Goal: Communication & Community: Answer question/provide support

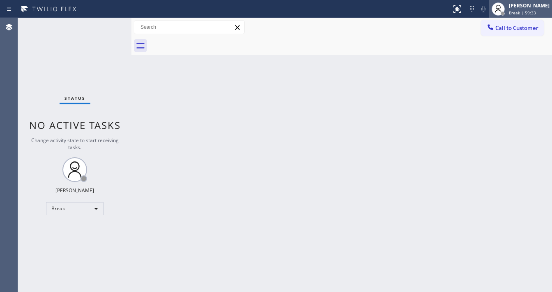
click at [507, 8] on div at bounding box center [498, 9] width 18 height 18
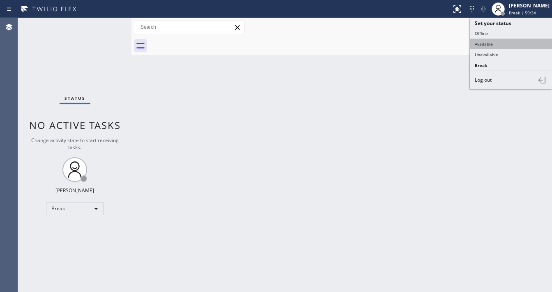
click at [483, 43] on button "Available" at bounding box center [511, 44] width 82 height 11
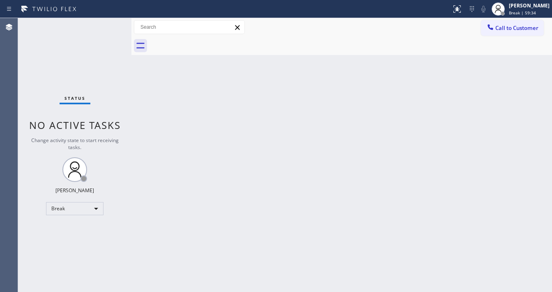
click at [460, 157] on div "Back to Dashboard Change Sender ID Customers Technicians Select a contact Outbo…" at bounding box center [341, 155] width 420 height 274
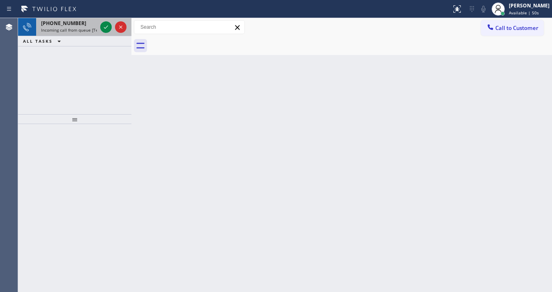
drag, startPoint x: 98, startPoint y: 29, endPoint x: 103, endPoint y: 26, distance: 6.1
click at [99, 29] on div "[PHONE_NUMBER] Incoming call from queue [Test] All" at bounding box center [74, 27] width 113 height 18
click at [103, 27] on div at bounding box center [105, 27] width 11 height 10
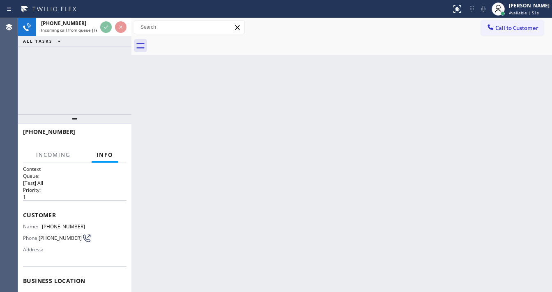
scroll to position [66, 0]
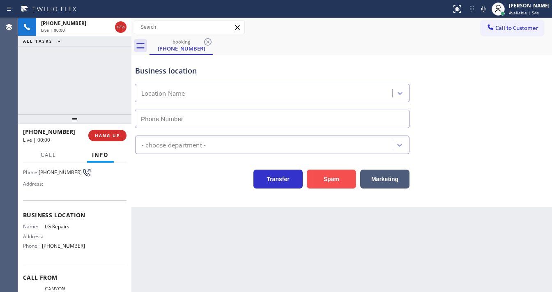
type input "[PHONE_NUMBER]"
click at [332, 174] on button "Spam" at bounding box center [331, 179] width 49 height 19
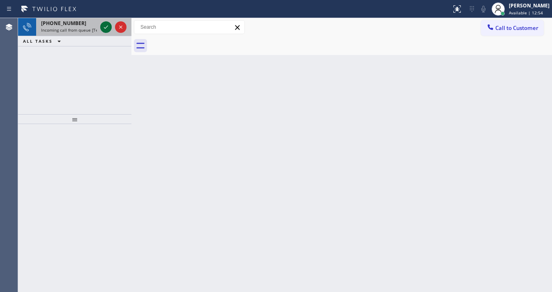
click at [107, 27] on icon at bounding box center [106, 27] width 10 height 10
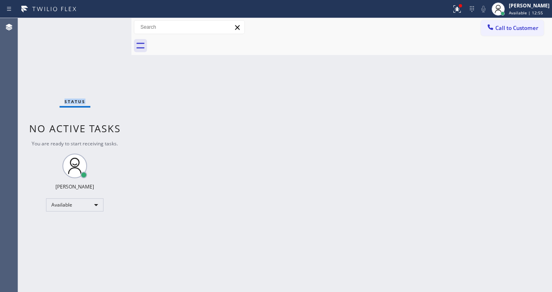
click at [107, 27] on div "Status No active tasks You are ready to start receiving tasks. [PERSON_NAME]" at bounding box center [74, 155] width 113 height 274
click at [456, 8] on div at bounding box center [457, 9] width 18 height 10
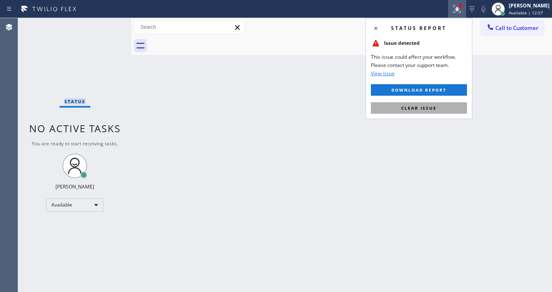
click at [422, 106] on span "Clear issue" at bounding box center [418, 108] width 35 height 6
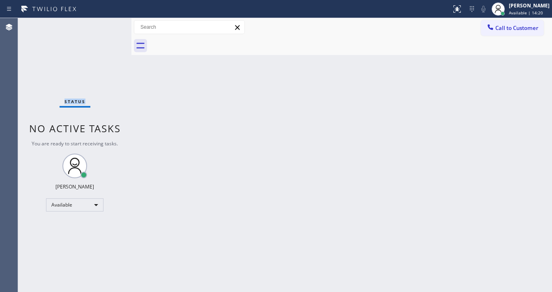
click at [107, 23] on div "Status No active tasks You are ready to start receiving tasks. [PERSON_NAME]" at bounding box center [74, 155] width 113 height 274
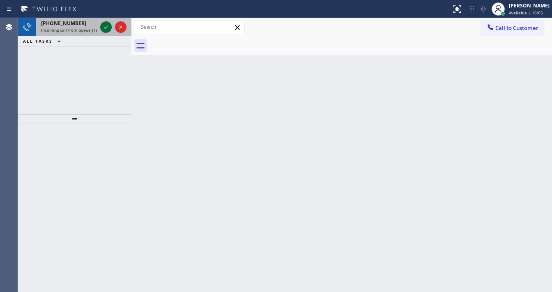
click at [105, 28] on icon at bounding box center [106, 27] width 10 height 10
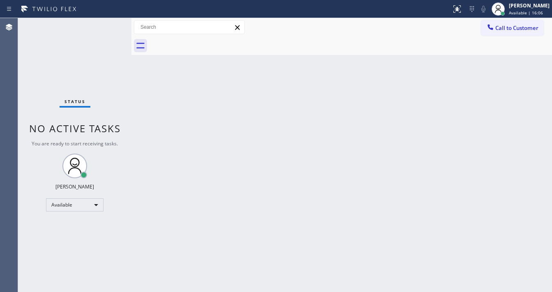
click at [105, 27] on div "Status No active tasks You are ready to start receiving tasks. [PERSON_NAME]" at bounding box center [74, 155] width 113 height 274
click at [461, 14] on button at bounding box center [457, 9] width 18 height 18
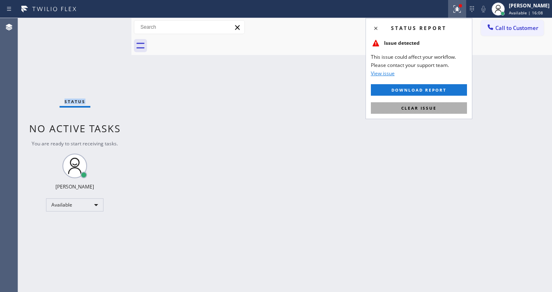
click at [442, 108] on button "Clear issue" at bounding box center [419, 107] width 96 height 11
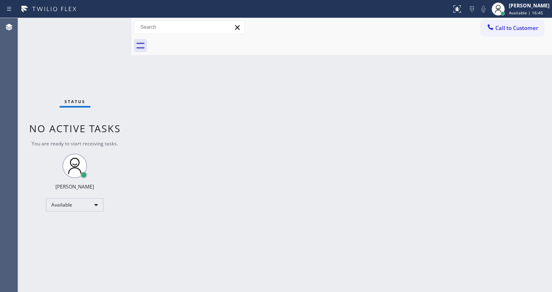
drag, startPoint x: 147, startPoint y: 108, endPoint x: 122, endPoint y: 102, distance: 25.3
click at [122, 102] on div "Status No active tasks You are ready to start receiving tasks. [PERSON_NAME]" at bounding box center [74, 155] width 113 height 274
click at [112, 27] on div "Status No active tasks You are ready to start receiving tasks. [PERSON_NAME]" at bounding box center [74, 155] width 113 height 274
click at [108, 28] on div "Status No active tasks You are ready to start receiving tasks. [PERSON_NAME]" at bounding box center [74, 155] width 113 height 274
click at [108, 27] on div "Status No active tasks You are ready to start receiving tasks. [PERSON_NAME]" at bounding box center [74, 155] width 113 height 274
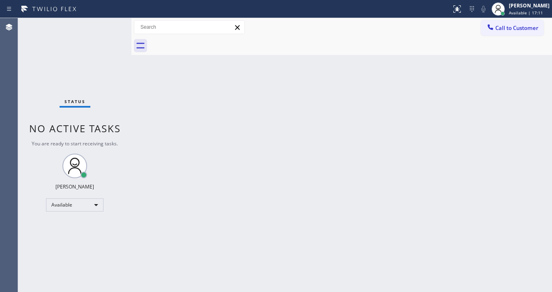
click at [108, 27] on div "Status No active tasks You are ready to start receiving tasks. [PERSON_NAME]" at bounding box center [74, 155] width 113 height 274
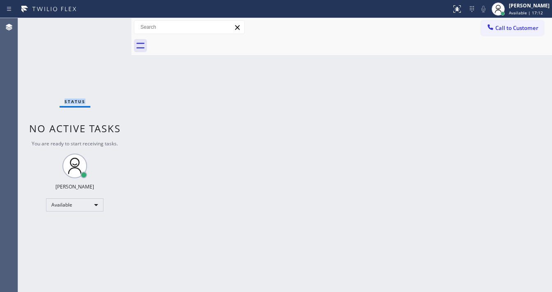
click at [108, 27] on div "Status No active tasks You are ready to start receiving tasks. [PERSON_NAME]" at bounding box center [74, 155] width 113 height 274
click at [108, 26] on div "Status No active tasks You are ready to start receiving tasks. [PERSON_NAME]" at bounding box center [74, 155] width 113 height 274
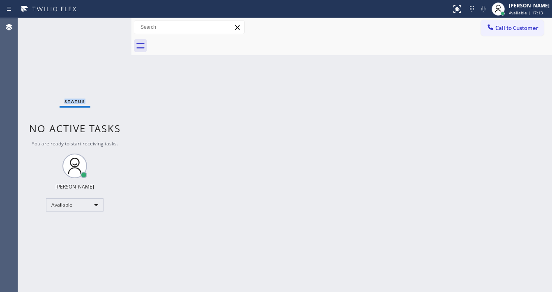
click at [108, 26] on div "Status No active tasks You are ready to start receiving tasks. [PERSON_NAME]" at bounding box center [74, 155] width 113 height 274
click at [107, 26] on div "Status No active tasks You are ready to start receiving tasks. [PERSON_NAME]" at bounding box center [74, 155] width 113 height 274
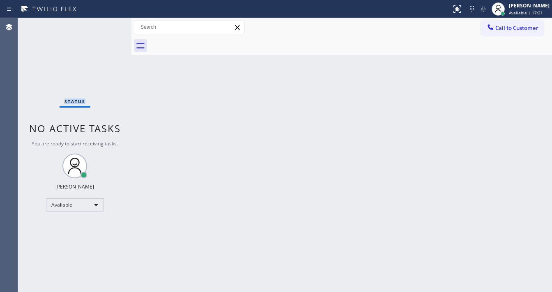
click at [107, 26] on div "Status No active tasks You are ready to start receiving tasks. [PERSON_NAME]" at bounding box center [74, 155] width 113 height 274
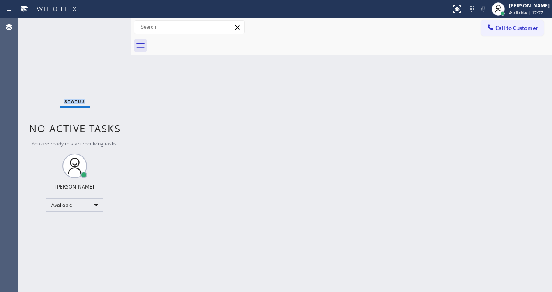
click at [107, 26] on div "Status No active tasks You are ready to start receiving tasks. [PERSON_NAME]" at bounding box center [74, 155] width 113 height 274
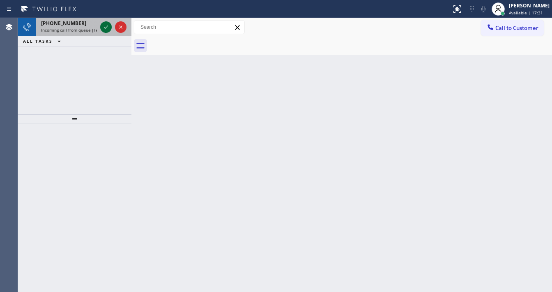
click at [109, 26] on icon at bounding box center [106, 27] width 10 height 10
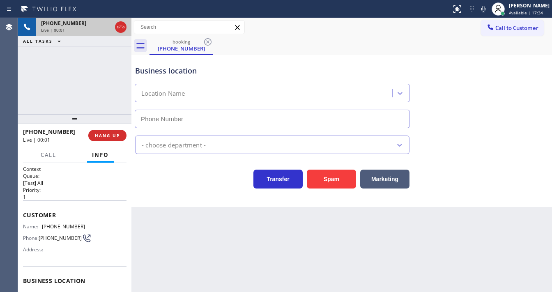
type input "[PHONE_NUMBER]"
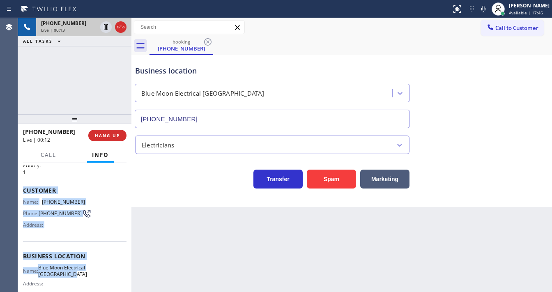
scroll to position [120, 0]
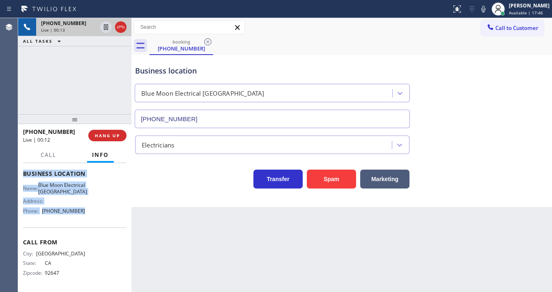
drag, startPoint x: 45, startPoint y: 231, endPoint x: 93, endPoint y: 202, distance: 56.2
click at [93, 202] on div "Context Queue: [Test] All Priority: 1 Customer Name: [PHONE_NUMBER] Phone: [PHO…" at bounding box center [74, 173] width 103 height 231
copy div "Customer Name: [PHONE_NUMBER] Phone: [PHONE_NUMBER] Address: Business location …"
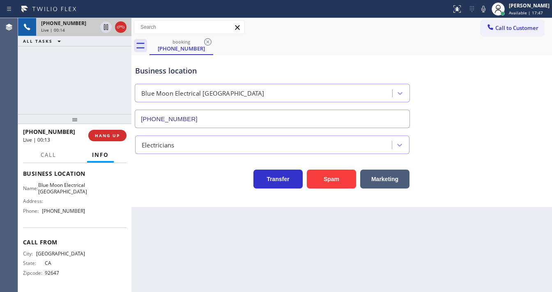
click at [65, 82] on div "[PHONE_NUMBER] Live | 00:14 ALL TASKS ALL TASKS ACTIVE TASKS TASKS IN WRAP UP" at bounding box center [74, 66] width 113 height 96
click at [78, 74] on div "[PHONE_NUMBER] Live | 00:50 ALL TASKS ALL TASKS ACTIVE TASKS TASKS IN WRAP UP" at bounding box center [74, 66] width 113 height 96
drag, startPoint x: 489, startPoint y: 11, endPoint x: 478, endPoint y: 14, distance: 11.4
click at [488, 11] on icon at bounding box center [483, 9] width 10 height 10
click at [108, 27] on icon at bounding box center [106, 27] width 4 height 6
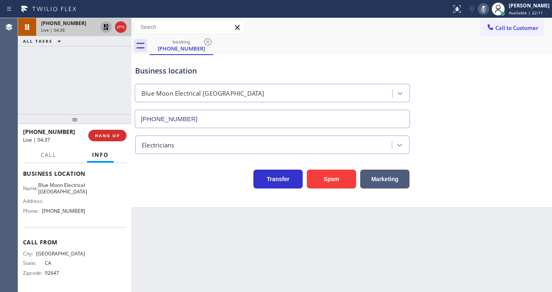
click at [106, 30] on icon at bounding box center [106, 27] width 10 height 10
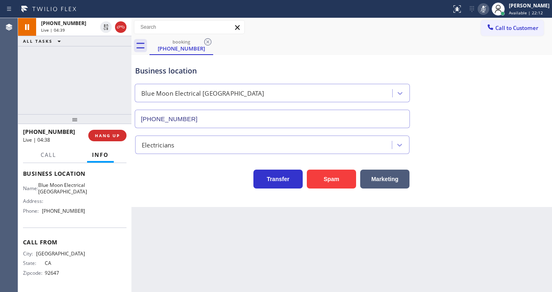
click at [486, 6] on rect at bounding box center [483, 8] width 6 height 6
click at [42, 70] on div "[PHONE_NUMBER] Live | 04:40 ALL TASKS ALL TASKS ACTIVE TASKS TASKS IN WRAP UP" at bounding box center [74, 66] width 113 height 96
drag, startPoint x: 288, startPoint y: 287, endPoint x: 289, endPoint y: 291, distance: 4.2
click at [289, 291] on div "Back to Dashboard Change Sender ID Customers Technicians Select a contact Outbo…" at bounding box center [341, 155] width 420 height 274
click at [42, 103] on div "[PHONE_NUMBER] Live | 04:44 ALL TASKS ALL TASKS ACTIVE TASKS TASKS IN WRAP UP" at bounding box center [74, 66] width 113 height 96
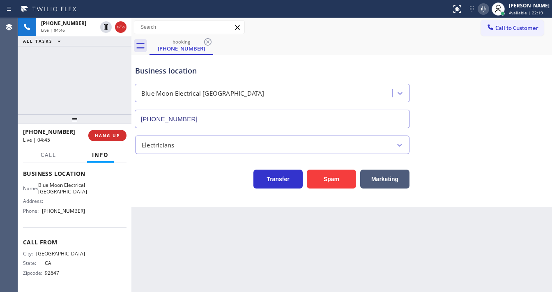
click at [97, 98] on div "[PHONE_NUMBER] Live | 04:46 ALL TASKS ALL TASKS ACTIVE TASKS TASKS IN WRAP UP" at bounding box center [74, 66] width 113 height 96
click at [2, 93] on div "Agent Desktop" at bounding box center [9, 155] width 18 height 274
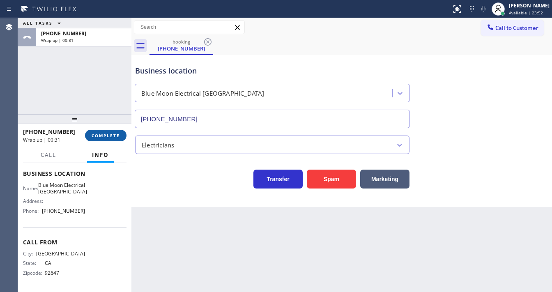
click at [117, 140] on button "COMPLETE" at bounding box center [105, 135] width 41 height 11
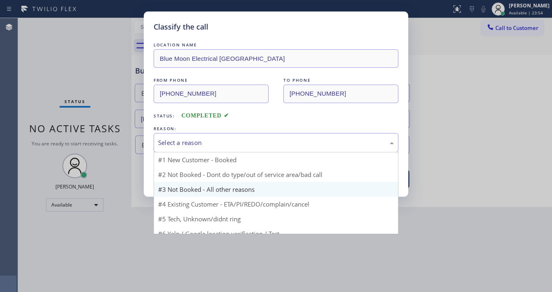
drag, startPoint x: 178, startPoint y: 139, endPoint x: 192, endPoint y: 186, distance: 48.9
click at [179, 140] on div "Select a reason" at bounding box center [276, 142] width 236 height 9
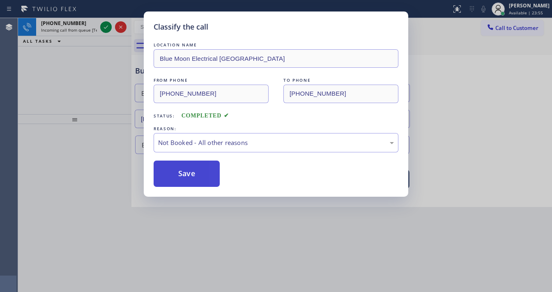
click at [185, 172] on button "Save" at bounding box center [186, 173] width 66 height 26
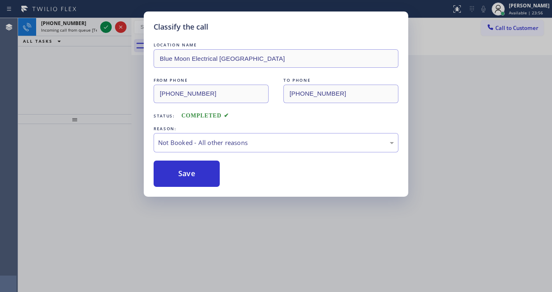
drag, startPoint x: 87, startPoint y: 88, endPoint x: 98, endPoint y: 68, distance: 23.0
click at [91, 79] on div "Classify the call LOCATION NAME Blue Moon Electrical [GEOGRAPHIC_DATA] FROM PHO…" at bounding box center [276, 146] width 552 height 292
click at [105, 27] on div "Classify the call LOCATION NAME Blue Moon Electrical [GEOGRAPHIC_DATA] FROM PHO…" at bounding box center [276, 146] width 552 height 292
click at [105, 27] on div "Classify the call LOCATION NAME Home Alliance FROM PHONE [PHONE_NUMBER] TO PHON…" at bounding box center [285, 155] width 534 height 274
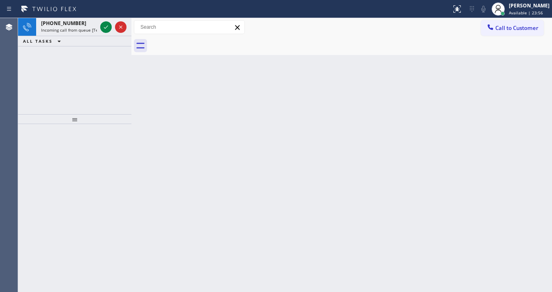
click at [105, 27] on icon at bounding box center [106, 27] width 10 height 10
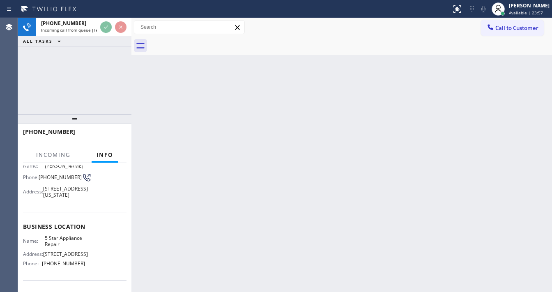
scroll to position [66, 0]
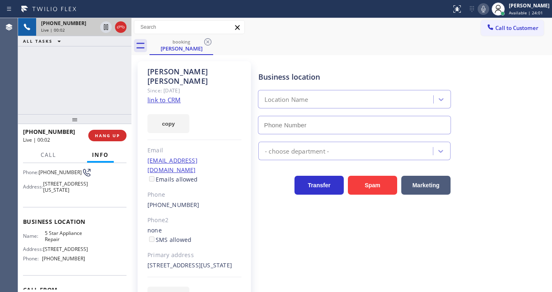
type input "[PHONE_NUMBER]"
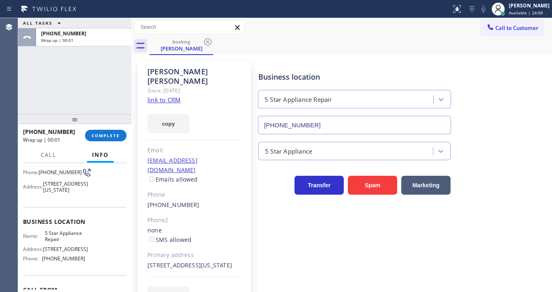
click at [126, 138] on div "[PHONE_NUMBER] Wrap up | 00:01 COMPLETE" at bounding box center [74, 135] width 103 height 21
drag, startPoint x: 116, startPoint y: 137, endPoint x: 135, endPoint y: 136, distance: 19.3
click at [117, 136] on span "COMPLETE" at bounding box center [106, 136] width 28 height 6
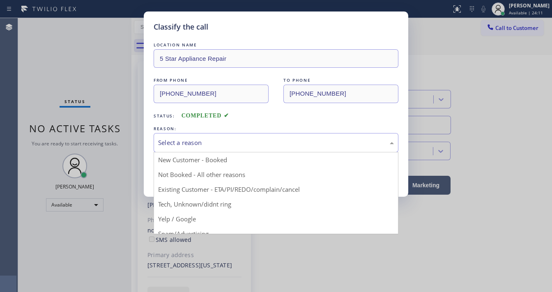
click at [195, 145] on div "Select a reason" at bounding box center [276, 142] width 236 height 9
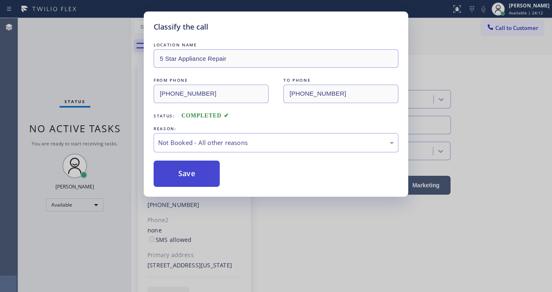
click at [188, 171] on button "Save" at bounding box center [186, 173] width 66 height 26
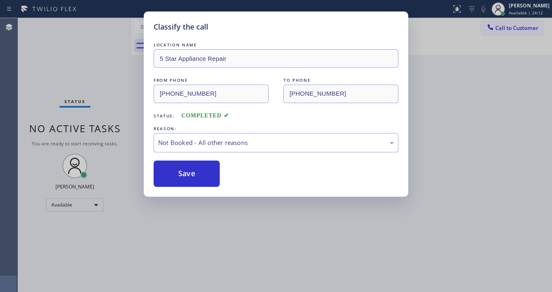
click at [85, 50] on div "Classify the call LOCATION NAME 5 Star Appliance Repair FROM PHONE [PHONE_NUMBE…" at bounding box center [276, 146] width 552 height 292
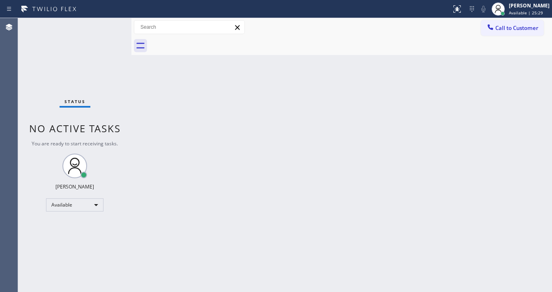
click at [122, 25] on div "Status No active tasks You are ready to start receiving tasks. [PERSON_NAME]" at bounding box center [74, 155] width 113 height 274
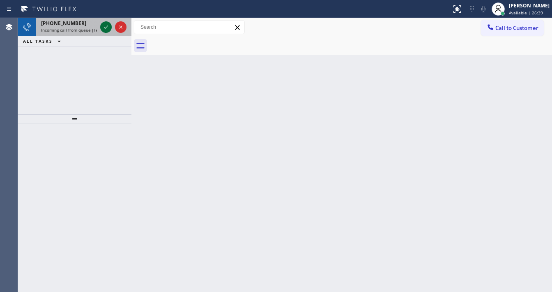
click at [105, 25] on icon at bounding box center [106, 27] width 10 height 10
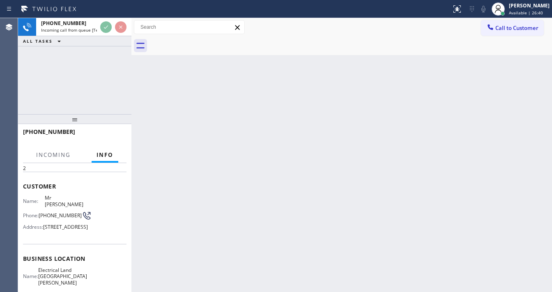
scroll to position [33, 0]
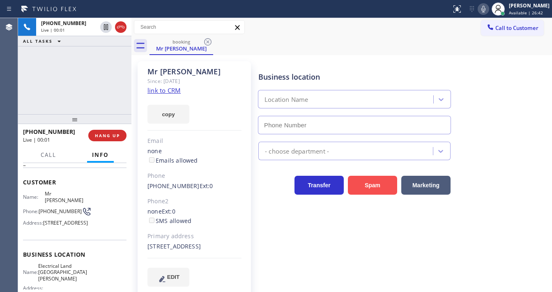
click at [361, 184] on button "Spam" at bounding box center [372, 185] width 49 height 19
type input "[PHONE_NUMBER]"
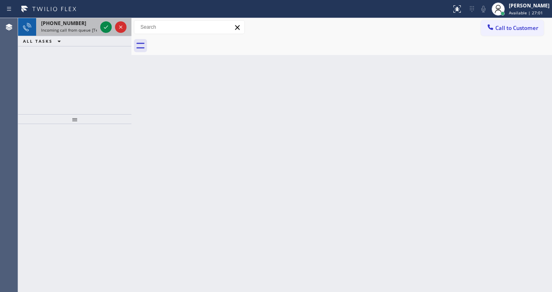
click at [52, 25] on span "[PHONE_NUMBER]" at bounding box center [63, 23] width 45 height 7
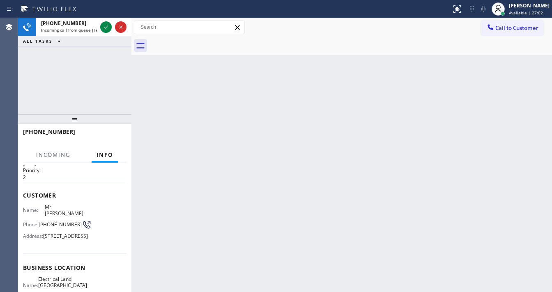
scroll to position [66, 0]
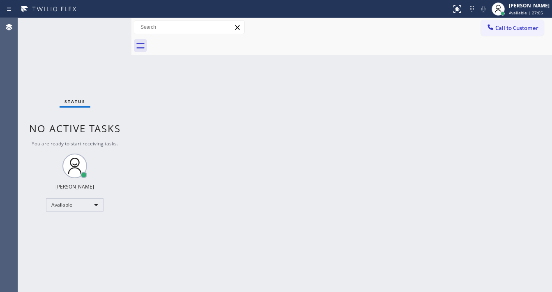
click at [34, 86] on div "Status No active tasks You are ready to start receiving tasks. [PERSON_NAME]" at bounding box center [74, 155] width 113 height 274
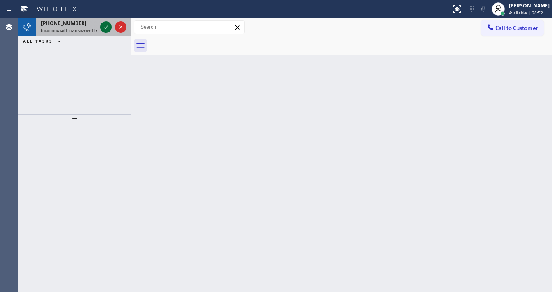
click at [107, 24] on icon at bounding box center [106, 27] width 10 height 10
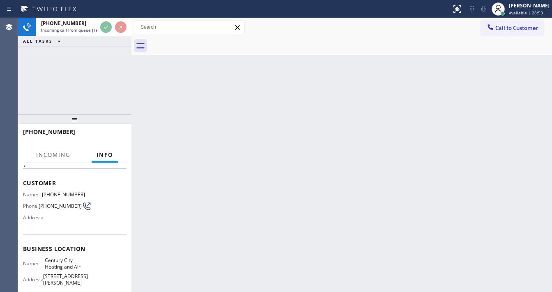
scroll to position [66, 0]
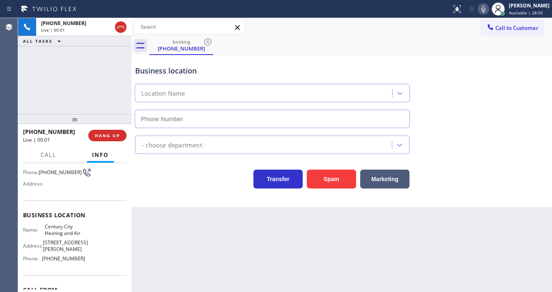
type input "[PHONE_NUMBER]"
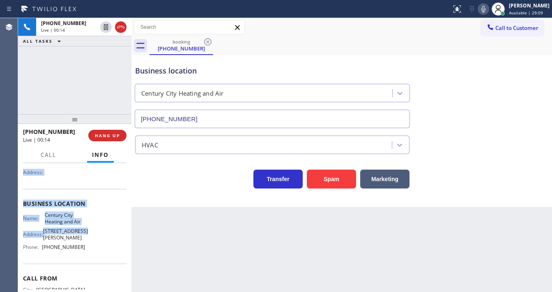
scroll to position [98, 0]
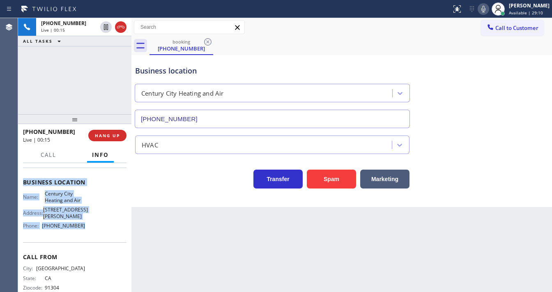
drag, startPoint x: 25, startPoint y: 211, endPoint x: 98, endPoint y: 227, distance: 75.0
click at [98, 227] on div "Context Queue: [Test] All Priority: 1 Customer Name: [PHONE_NUMBER] Phone: [PHO…" at bounding box center [74, 186] width 103 height 238
copy div "Customer Name: [PHONE_NUMBER] Phone: [PHONE_NUMBER] Address: Business location …"
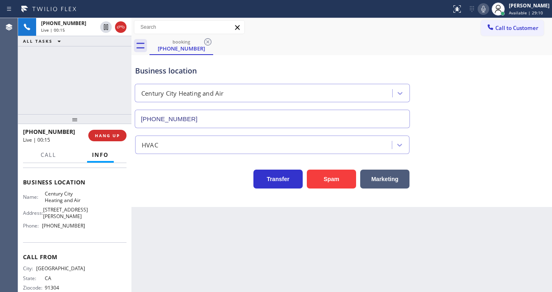
click at [64, 56] on div "[PHONE_NUMBER] Live | 00:15 ALL TASKS ALL TASKS ACTIVE TASKS TASKS IN WRAP UP" at bounding box center [74, 66] width 113 height 96
click at [53, 76] on div "[PHONE_NUMBER] Live | 02:11 ALL TASKS ALL TASKS ACTIVE TASKS TASKS IN WRAP UP" at bounding box center [74, 66] width 113 height 96
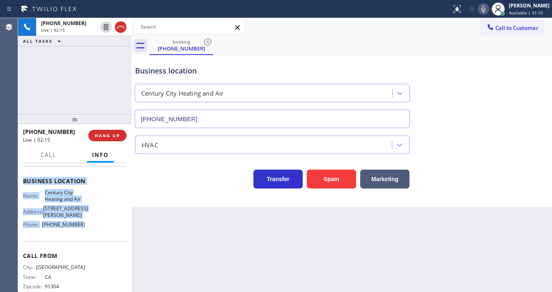
scroll to position [114, 0]
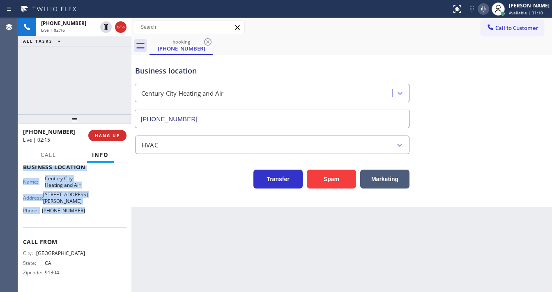
drag, startPoint x: 23, startPoint y: 180, endPoint x: 91, endPoint y: 211, distance: 74.2
click at [91, 211] on div "Context Queue: [Test] All Priority: 1 Customer Name: [PHONE_NUMBER] Phone: [PHO…" at bounding box center [74, 227] width 113 height 129
copy div "Customer Name: [PHONE_NUMBER] Phone: [PHONE_NUMBER] Address: Business location …"
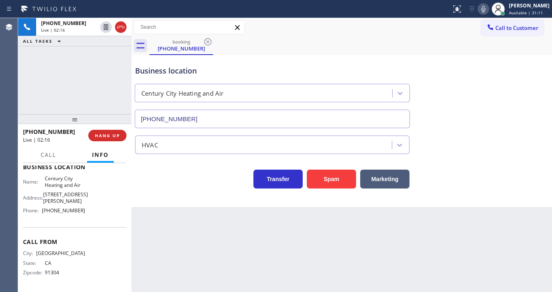
drag, startPoint x: 71, startPoint y: 71, endPoint x: 88, endPoint y: 90, distance: 26.2
click at [71, 70] on div "[PHONE_NUMBER] Live | 02:16 ALL TASKS ALL TASKS ACTIVE TASKS TASKS IN WRAP UP" at bounding box center [74, 66] width 113 height 96
click at [73, 90] on div "[PHONE_NUMBER] Live | 02:19 ALL TASKS ALL TASKS ACTIVE TASKS TASKS IN WRAP UP" at bounding box center [74, 66] width 113 height 96
drag, startPoint x: 489, startPoint y: 11, endPoint x: 416, endPoint y: 46, distance: 80.6
click at [485, 11] on icon at bounding box center [483, 9] width 4 height 7
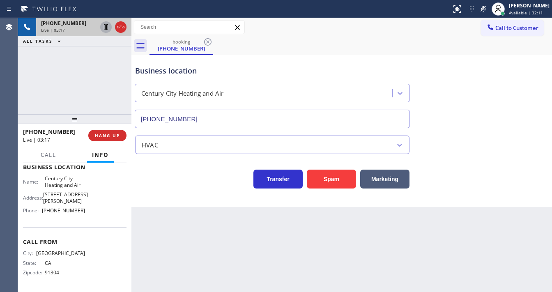
click at [108, 25] on icon at bounding box center [106, 27] width 10 height 10
click at [31, 98] on div "[PHONE_NUMBER] Live | 05:46 ALL TASKS ALL TASKS ACTIVE TASKS TASKS IN WRAP UP" at bounding box center [74, 66] width 113 height 96
click at [102, 25] on icon at bounding box center [106, 27] width 10 height 10
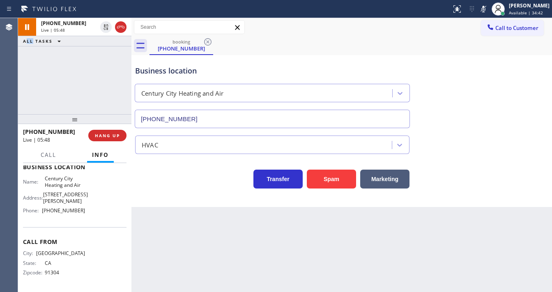
drag, startPoint x: 488, startPoint y: 9, endPoint x: 275, endPoint y: 38, distance: 215.5
click at [487, 8] on icon at bounding box center [483, 9] width 10 height 10
drag, startPoint x: 71, startPoint y: 91, endPoint x: 87, endPoint y: 95, distance: 15.7
click at [73, 89] on div "[PHONE_NUMBER] Live | 05:50 ALL TASKS ALL TASKS ACTIVE TASKS TASKS IN WRAP UP" at bounding box center [74, 66] width 113 height 96
click at [83, 100] on div "[PHONE_NUMBER] Live | 06:41 ALL TASKS ALL TASKS ACTIVE TASKS TASKS IN WRAP UP" at bounding box center [74, 66] width 113 height 96
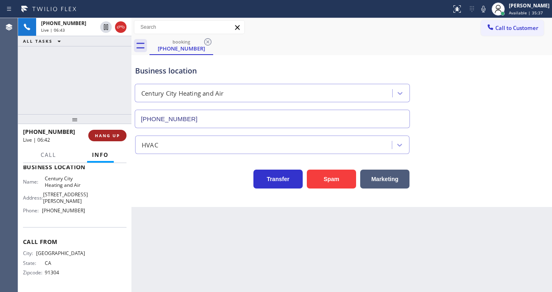
click at [121, 135] on button "HANG UP" at bounding box center [107, 135] width 38 height 11
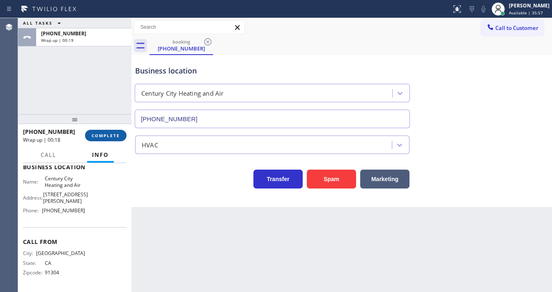
click at [110, 135] on span "COMPLETE" at bounding box center [106, 136] width 28 height 6
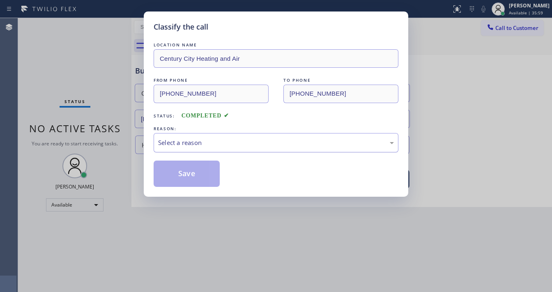
click at [184, 142] on div "Select a reason" at bounding box center [276, 142] width 236 height 9
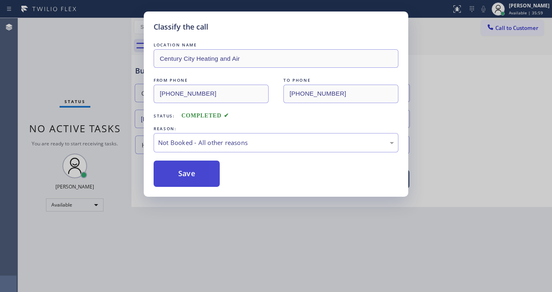
click at [190, 176] on button "Save" at bounding box center [186, 173] width 66 height 26
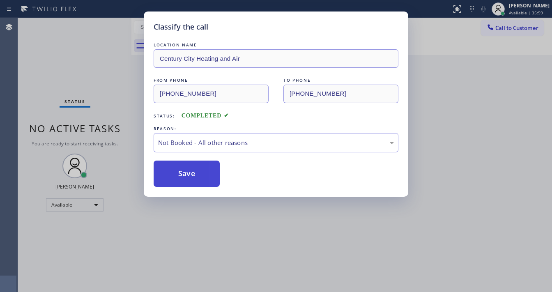
click at [190, 176] on button "Save" at bounding box center [186, 173] width 66 height 26
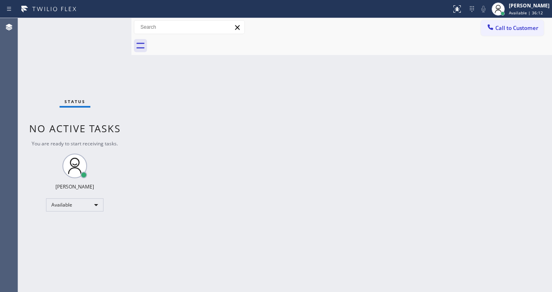
click at [82, 25] on div "Status No active tasks You are ready to start receiving tasks. [PERSON_NAME]" at bounding box center [74, 155] width 113 height 274
click at [5, 87] on div "Agent Desktop" at bounding box center [9, 155] width 18 height 274
click at [108, 23] on div "Status No active tasks You are ready to start receiving tasks. [PERSON_NAME]" at bounding box center [74, 155] width 113 height 274
click at [109, 25] on div "Status No active tasks You are ready to start receiving tasks. [PERSON_NAME]" at bounding box center [74, 155] width 113 height 274
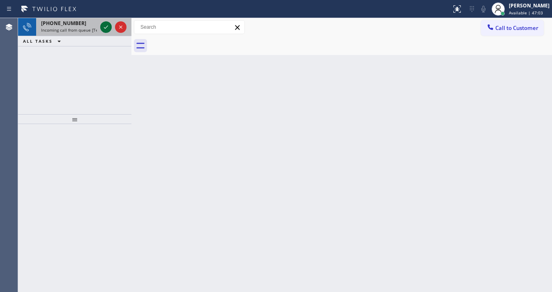
click at [107, 23] on icon at bounding box center [106, 27] width 10 height 10
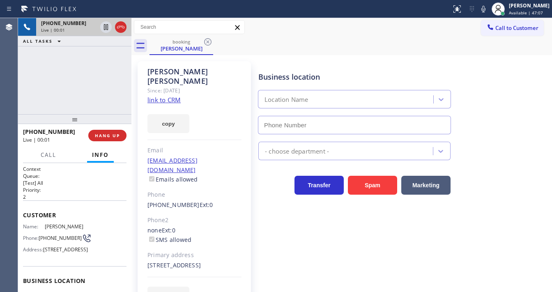
type input "[PHONE_NUMBER]"
click at [161, 86] on div "Since: [DATE]" at bounding box center [194, 90] width 94 height 9
click at [161, 96] on link "link to CRM" at bounding box center [163, 100] width 33 height 8
click at [105, 30] on icon at bounding box center [106, 27] width 10 height 10
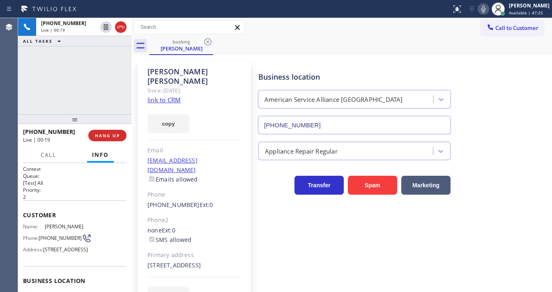
click at [488, 10] on icon at bounding box center [483, 9] width 10 height 10
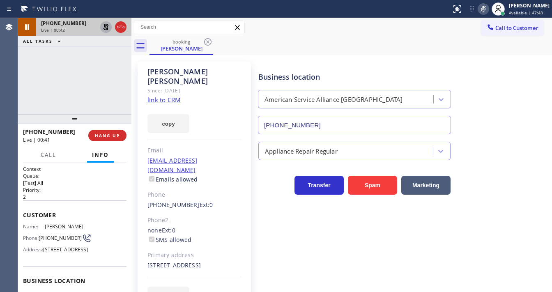
click at [103, 27] on icon at bounding box center [106, 27] width 10 height 10
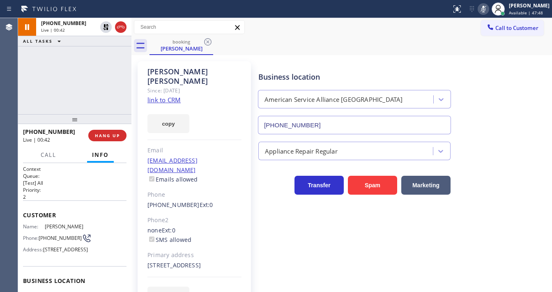
click at [488, 10] on icon at bounding box center [483, 9] width 10 height 10
click at [466, 30] on div "Call to Customer Outbound call Location 5 Star Air Duct Cleaning Your caller id…" at bounding box center [341, 27] width 420 height 14
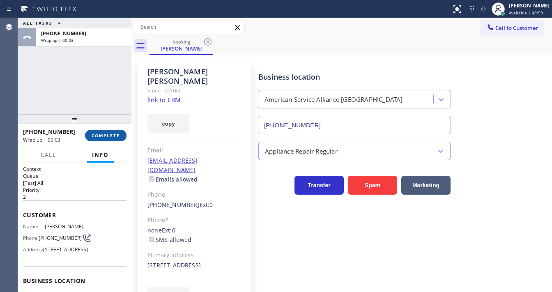
click at [111, 135] on span "COMPLETE" at bounding box center [106, 136] width 28 height 6
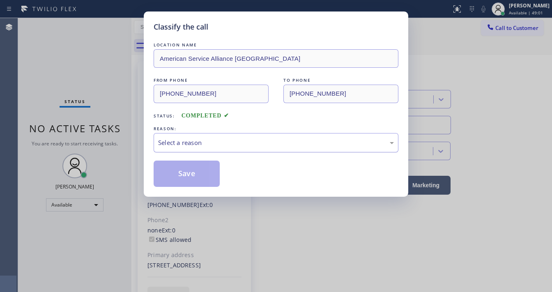
click at [200, 143] on div "Select a reason" at bounding box center [276, 142] width 236 height 9
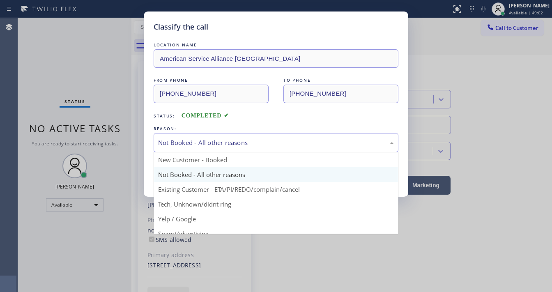
click at [190, 140] on div "Not Booked - All other reasons" at bounding box center [276, 142] width 236 height 9
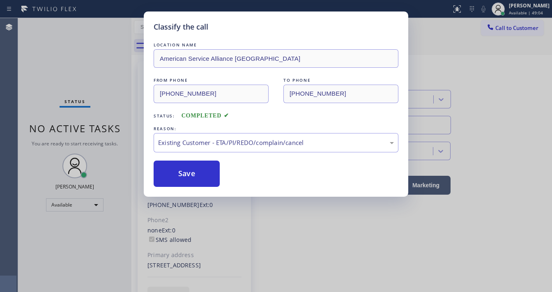
drag, startPoint x: 195, startPoint y: 189, endPoint x: 275, endPoint y: 192, distance: 80.1
click at [189, 171] on button "Save" at bounding box center [186, 173] width 66 height 26
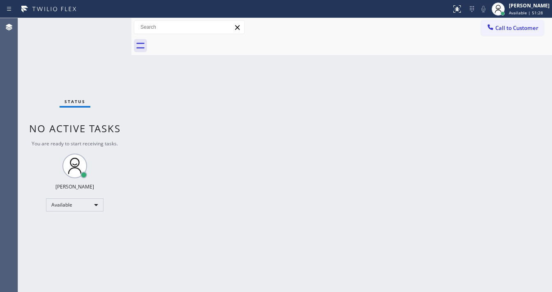
click at [106, 24] on div "Status No active tasks You are ready to start receiving tasks. [PERSON_NAME]" at bounding box center [74, 155] width 113 height 274
click at [107, 24] on div "Status No active tasks You are ready to start receiving tasks. [PERSON_NAME]" at bounding box center [74, 155] width 113 height 274
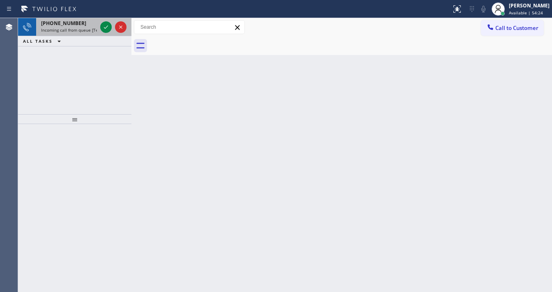
click at [85, 24] on div "[PHONE_NUMBER]" at bounding box center [69, 23] width 56 height 7
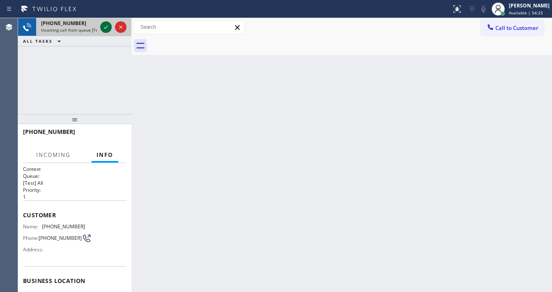
click at [103, 26] on icon at bounding box center [106, 27] width 10 height 10
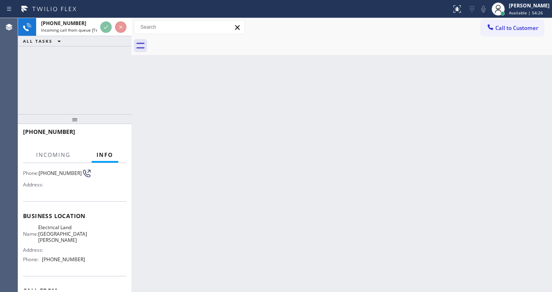
scroll to position [66, 0]
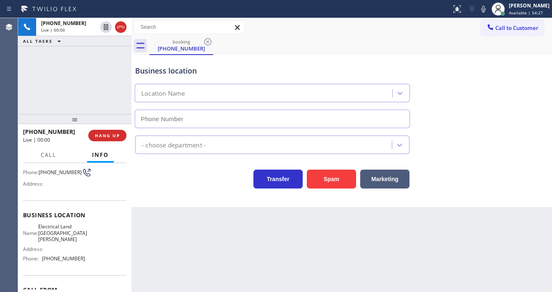
type input "[PHONE_NUMBER]"
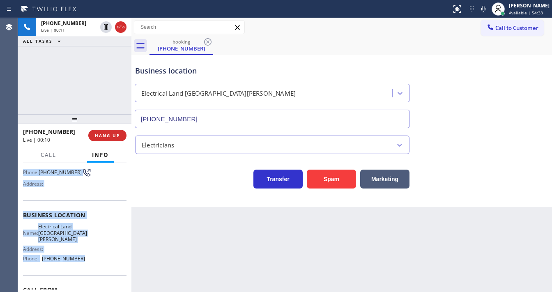
drag, startPoint x: 52, startPoint y: 209, endPoint x: 87, endPoint y: 252, distance: 55.8
click at [87, 252] on div "Context Queue: [Test] All Priority: 1 Customer Name: [PHONE_NUMBER] Phone: [PHO…" at bounding box center [74, 227] width 113 height 129
copy div "Customer Name: [PHONE_NUMBER] Phone: [PHONE_NUMBER] Address: Business location …"
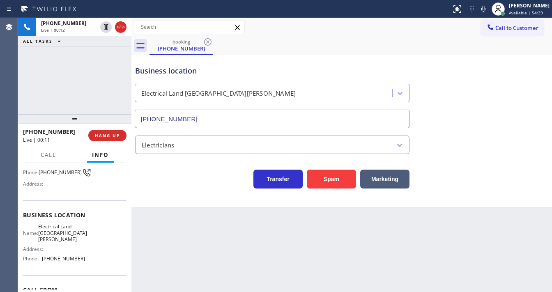
click at [84, 95] on div "[PHONE_NUMBER] Live | 00:12 ALL TASKS ALL TASKS ACTIVE TASKS TASKS IN WRAP UP" at bounding box center [74, 66] width 113 height 96
click at [48, 90] on div "[PHONE_NUMBER] Live | 01:03 ALL TASKS ALL TASKS ACTIVE TASKS TASKS IN WRAP UP" at bounding box center [74, 66] width 113 height 96
drag, startPoint x: 46, startPoint y: 85, endPoint x: 117, endPoint y: 44, distance: 82.9
click at [46, 84] on div "[PHONE_NUMBER] Live | 01:56 ALL TASKS ALL TASKS ACTIVE TASKS TASKS IN WRAP UP" at bounding box center [74, 66] width 113 height 96
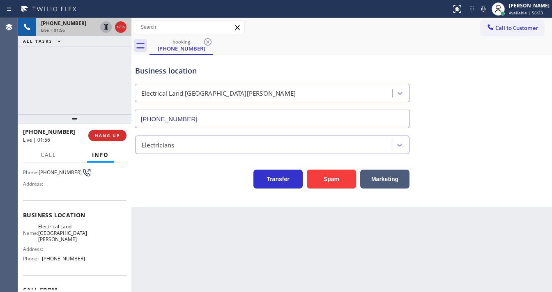
click at [105, 26] on icon at bounding box center [106, 27] width 10 height 10
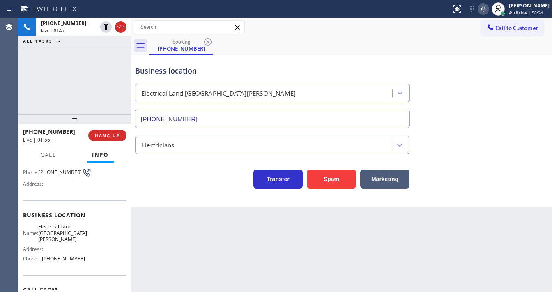
click at [486, 7] on icon at bounding box center [483, 9] width 10 height 10
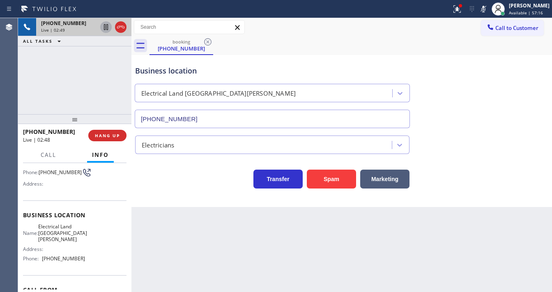
click at [102, 27] on icon at bounding box center [106, 27] width 10 height 10
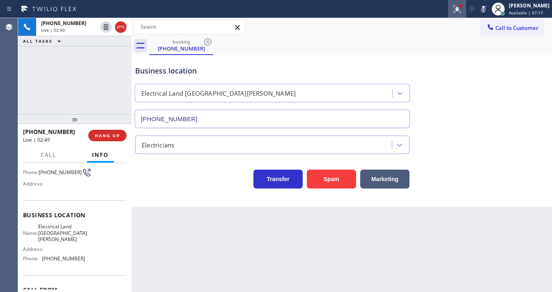
click at [457, 10] on div at bounding box center [457, 9] width 18 height 10
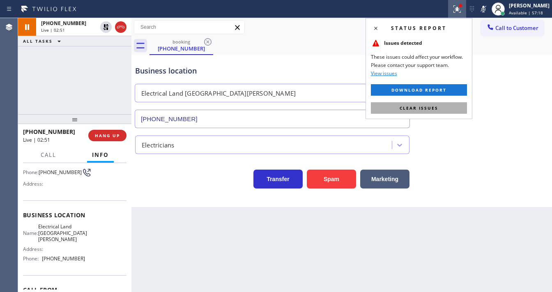
click at [445, 103] on button "Clear issues" at bounding box center [419, 107] width 96 height 11
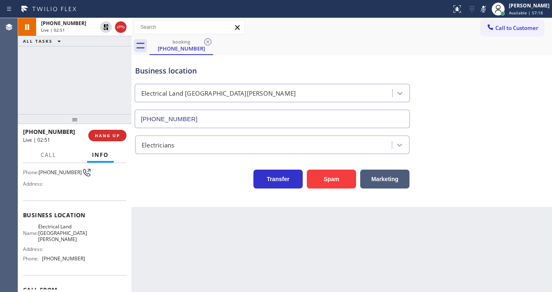
click at [451, 117] on div "Business location Electrical Land [GEOGRAPHIC_DATA][PERSON_NAME] [PHONE_NUMBER]" at bounding box center [341, 91] width 416 height 74
click at [28, 97] on div "[PHONE_NUMBER] Live | 03:34 ALL TASKS ALL TASKS ACTIVE TASKS TASKS IN WRAP UP" at bounding box center [74, 66] width 113 height 96
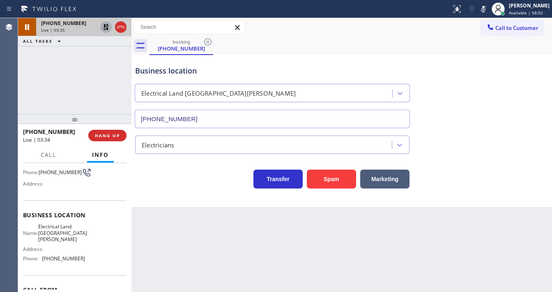
click at [105, 27] on icon at bounding box center [106, 27] width 6 height 6
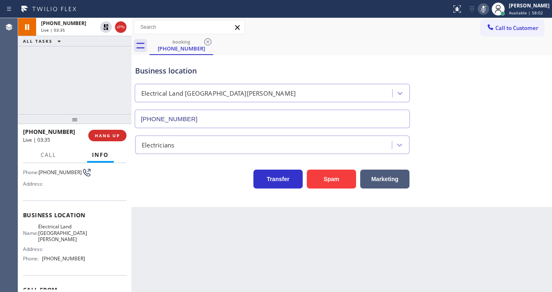
click at [488, 7] on icon at bounding box center [483, 9] width 10 height 10
click at [76, 71] on div "[PHONE_NUMBER] Live | 03:36 ALL TASKS ALL TASKS ACTIVE TASKS TASKS IN WRAP UP" at bounding box center [74, 66] width 113 height 96
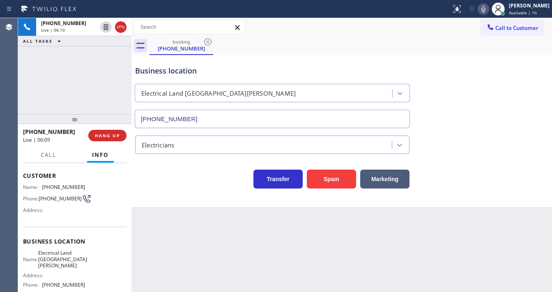
scroll to position [0, 0]
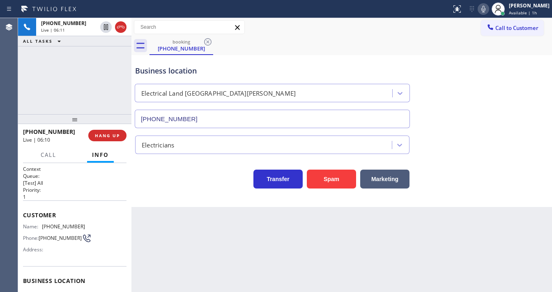
click at [57, 237] on span "[PHONE_NUMBER]" at bounding box center [60, 238] width 43 height 6
click at [99, 77] on div "[PHONE_NUMBER] Live | 06:17 ALL TASKS ALL TASKS ACTIVE TASKS TASKS IN WRAP UP" at bounding box center [74, 66] width 113 height 96
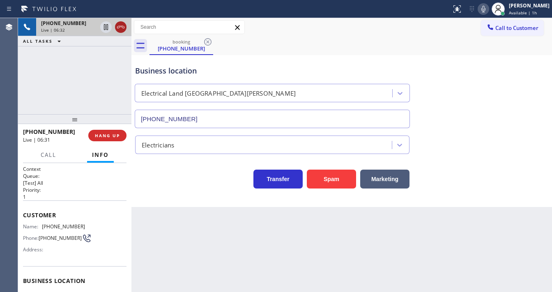
drag, startPoint x: 118, startPoint y: 25, endPoint x: 118, endPoint y: 156, distance: 131.3
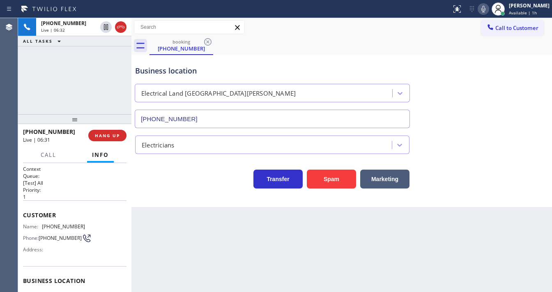
click at [118, 25] on icon at bounding box center [121, 27] width 10 height 10
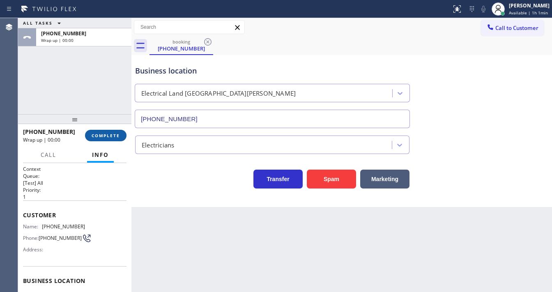
click at [112, 138] on span "COMPLETE" at bounding box center [106, 136] width 28 height 6
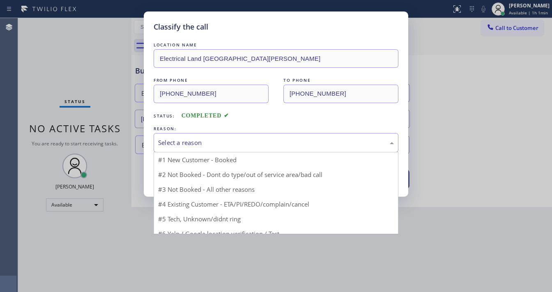
click at [181, 142] on div "Select a reason" at bounding box center [276, 142] width 236 height 9
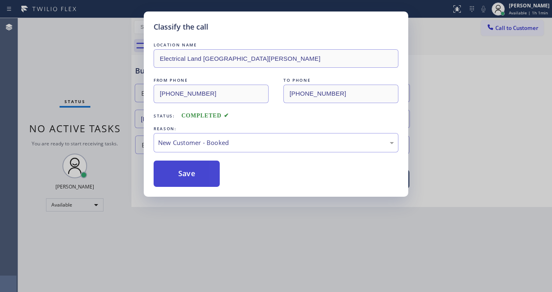
click at [180, 171] on button "Save" at bounding box center [186, 173] width 66 height 26
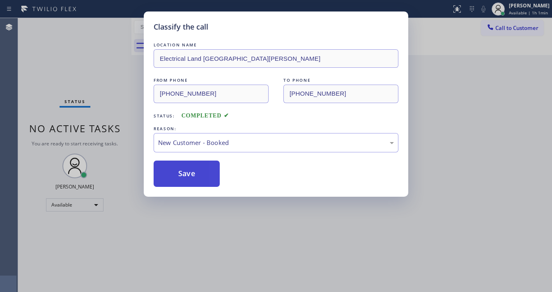
click at [180, 171] on button "Save" at bounding box center [186, 173] width 66 height 26
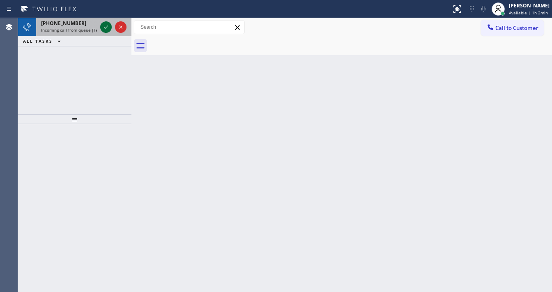
click at [103, 28] on icon at bounding box center [106, 27] width 10 height 10
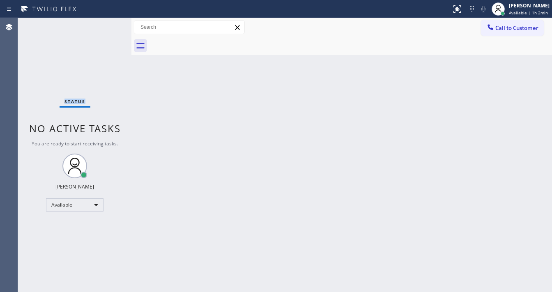
click at [103, 28] on div "Status No active tasks You are ready to start receiving tasks. [PERSON_NAME]" at bounding box center [74, 155] width 113 height 274
drag, startPoint x: 462, startPoint y: 10, endPoint x: 462, endPoint y: 16, distance: 6.6
click at [462, 10] on icon at bounding box center [457, 9] width 10 height 10
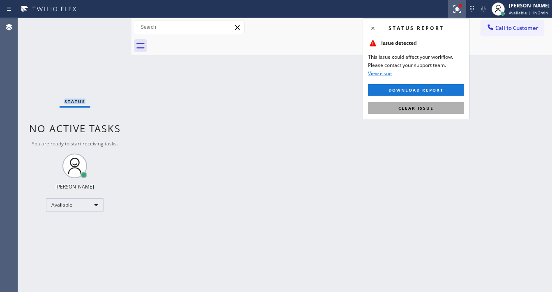
click at [437, 110] on button "Clear issue" at bounding box center [416, 107] width 96 height 11
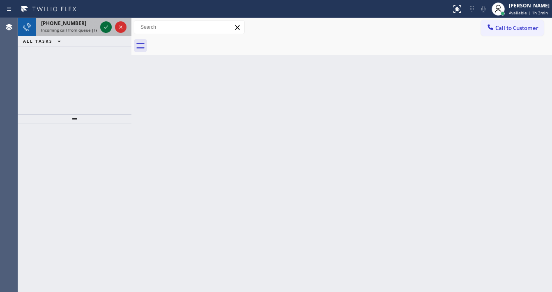
click at [105, 30] on icon at bounding box center [106, 27] width 10 height 10
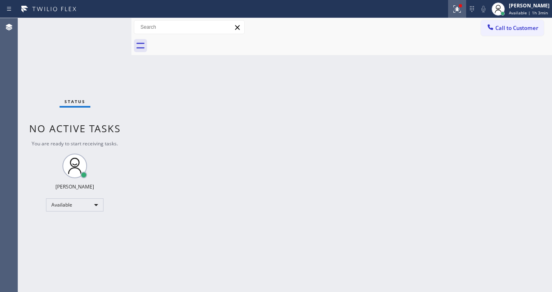
click at [460, 11] on icon at bounding box center [457, 9] width 10 height 10
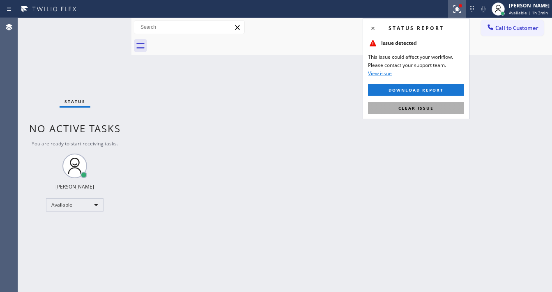
click at [427, 103] on button "Clear issue" at bounding box center [416, 107] width 96 height 11
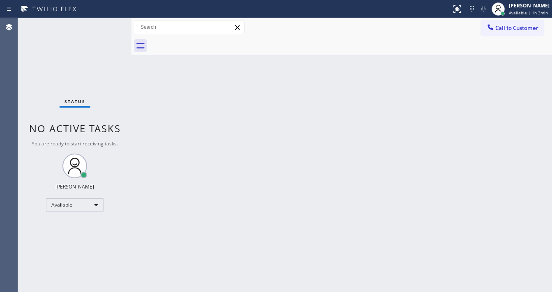
click at [424, 110] on div "Back to Dashboard Change Sender ID Customers Technicians Select a contact Outbo…" at bounding box center [341, 155] width 420 height 274
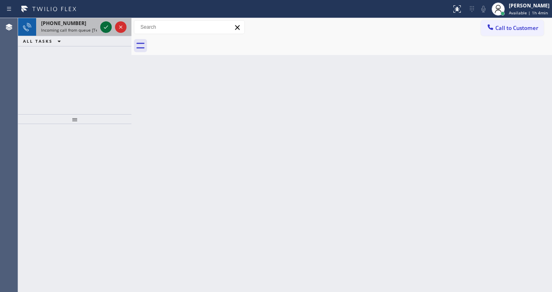
click at [102, 27] on icon at bounding box center [106, 27] width 10 height 10
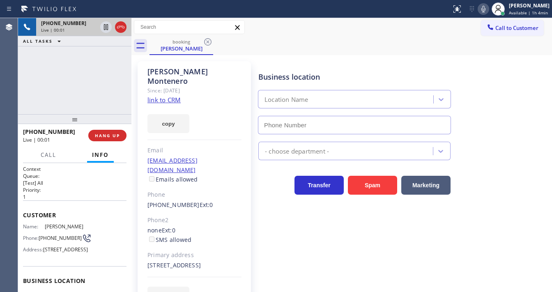
type input "[PHONE_NUMBER]"
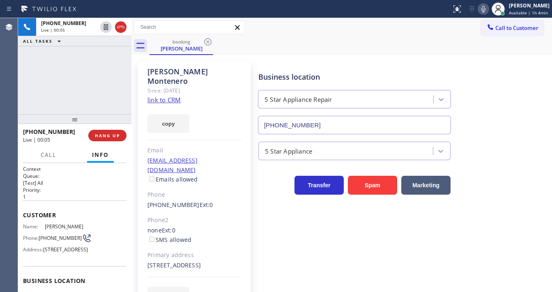
click at [171, 96] on link "link to CRM" at bounding box center [163, 100] width 33 height 8
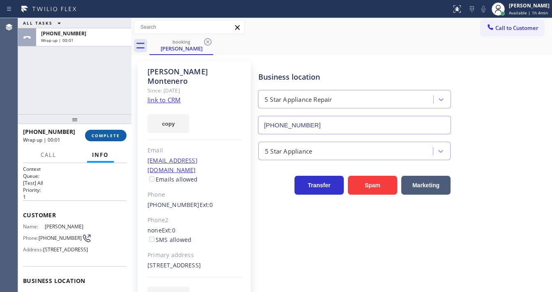
click at [108, 135] on span "COMPLETE" at bounding box center [106, 136] width 28 height 6
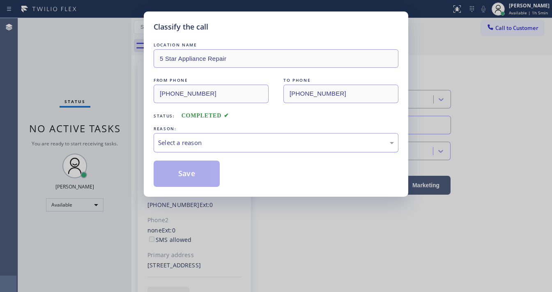
click at [192, 143] on div "Select a reason" at bounding box center [276, 142] width 236 height 9
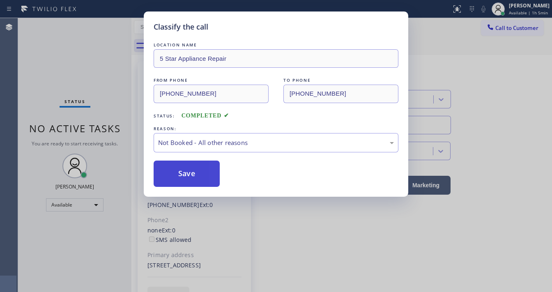
click at [188, 172] on button "Save" at bounding box center [186, 173] width 66 height 26
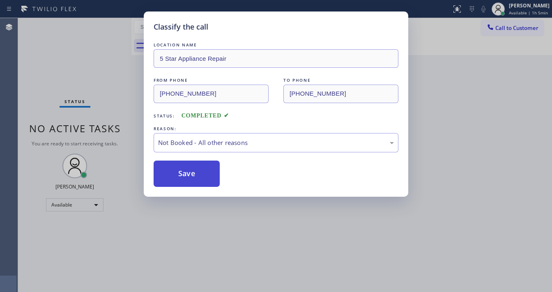
click at [188, 172] on button "Save" at bounding box center [186, 173] width 66 height 26
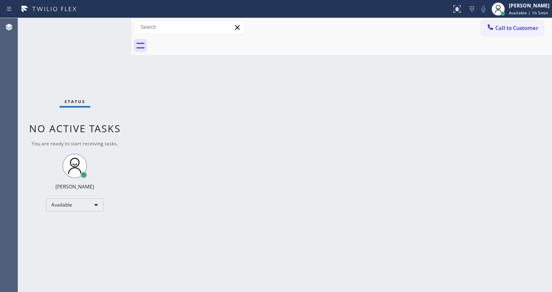
click at [107, 30] on div "Status No active tasks You are ready to start receiving tasks. [PERSON_NAME]" at bounding box center [74, 155] width 113 height 274
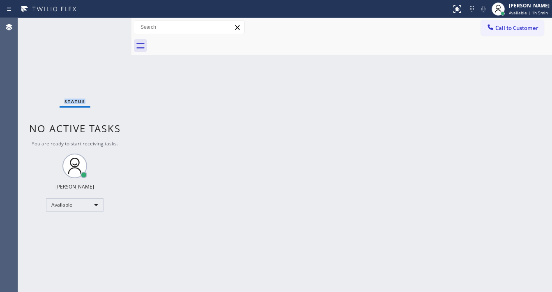
click at [107, 30] on div "Status No active tasks You are ready to start receiving tasks. [PERSON_NAME]" at bounding box center [74, 155] width 113 height 274
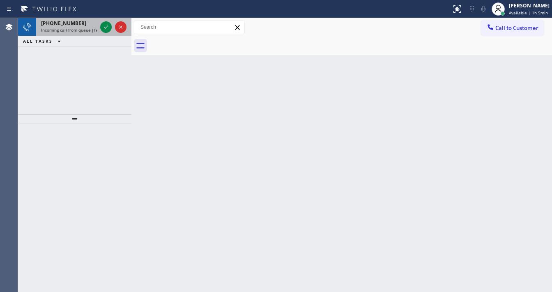
click at [76, 30] on span "Incoming call from queue [Test] All" at bounding box center [75, 30] width 68 height 6
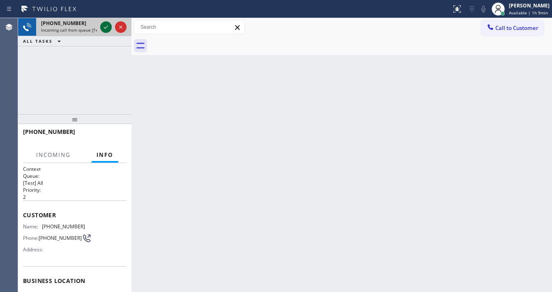
click at [105, 28] on icon at bounding box center [106, 26] width 4 height 3
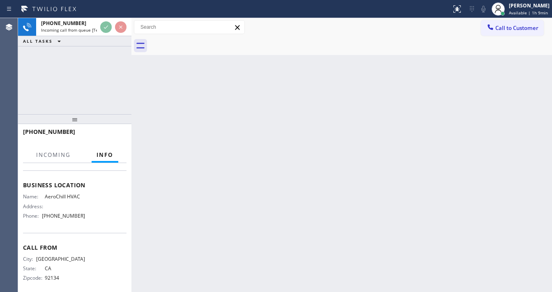
scroll to position [98, 0]
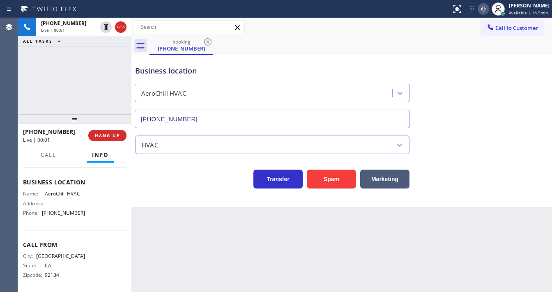
type input "[PHONE_NUMBER]"
click at [318, 185] on button "Spam" at bounding box center [331, 179] width 49 height 19
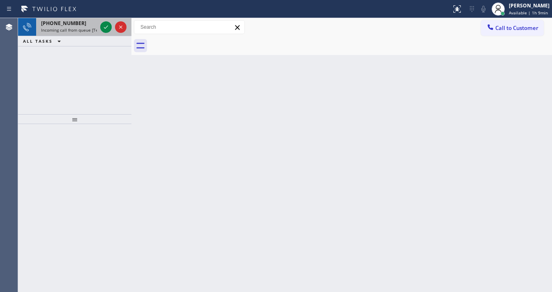
click at [74, 26] on div "[PHONE_NUMBER] Incoming call from queue [Test] All" at bounding box center [67, 27] width 62 height 18
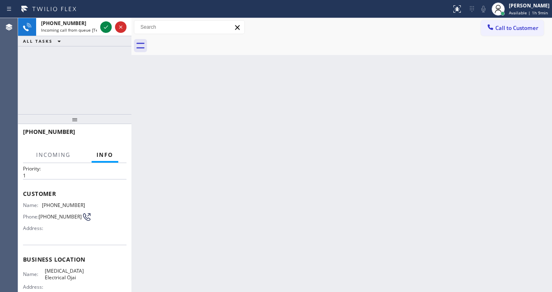
scroll to position [33, 0]
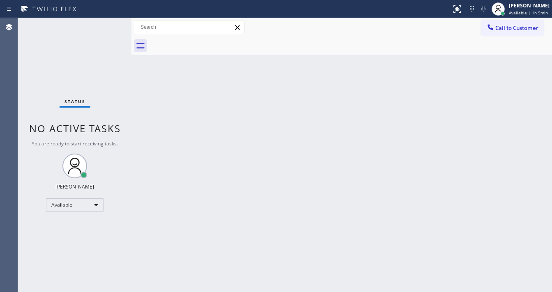
click at [103, 28] on div "Status No active tasks You are ready to start receiving tasks. [PERSON_NAME]" at bounding box center [74, 155] width 113 height 274
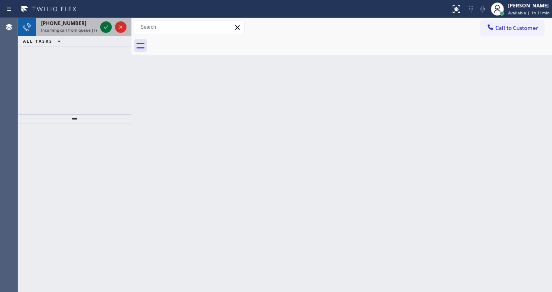
click at [104, 27] on icon at bounding box center [106, 26] width 4 height 3
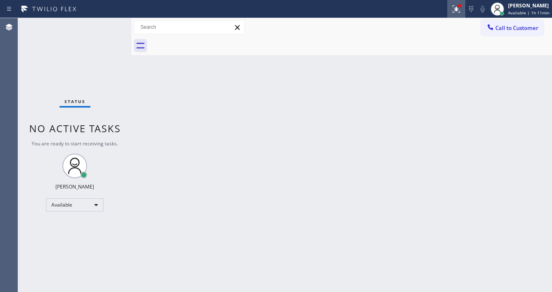
click at [451, 9] on div at bounding box center [456, 9] width 18 height 10
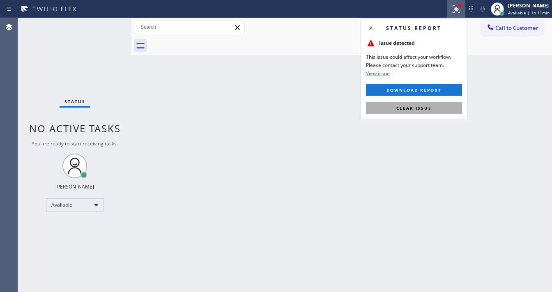
click at [424, 103] on button "Clear issue" at bounding box center [414, 107] width 96 height 11
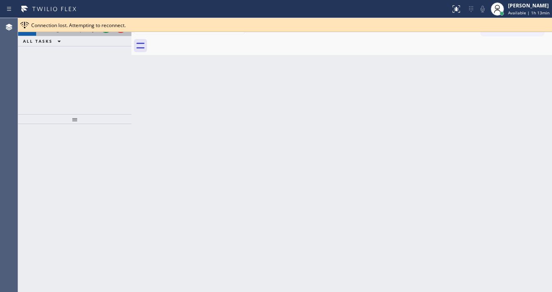
click at [108, 33] on div at bounding box center [113, 27] width 30 height 18
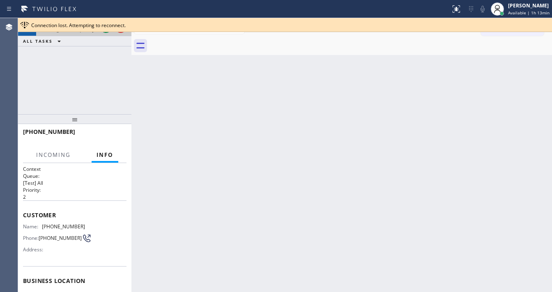
click at [108, 33] on div at bounding box center [113, 27] width 30 height 18
click at [108, 32] on div at bounding box center [113, 27] width 30 height 18
click at [110, 32] on div at bounding box center [113, 27] width 30 height 18
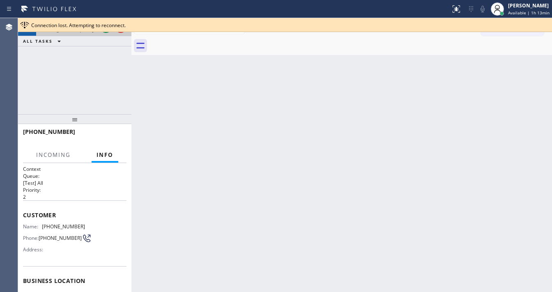
click at [110, 32] on div at bounding box center [113, 27] width 30 height 18
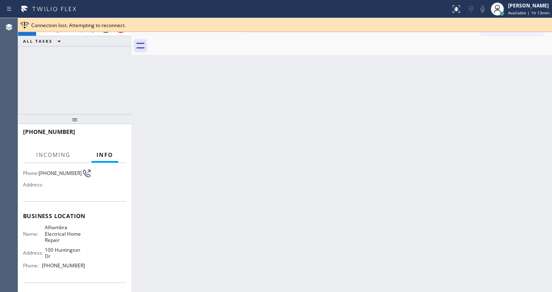
scroll to position [66, 0]
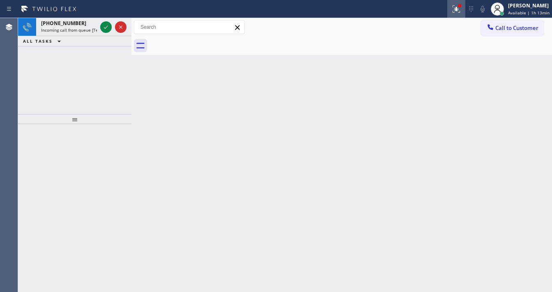
click at [452, 16] on button at bounding box center [456, 9] width 18 height 18
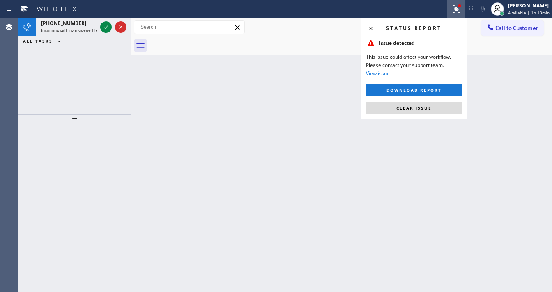
drag, startPoint x: 416, startPoint y: 104, endPoint x: 250, endPoint y: 98, distance: 166.7
click at [416, 105] on button "Clear issue" at bounding box center [414, 107] width 96 height 11
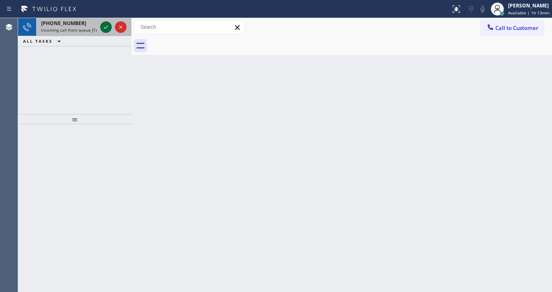
click at [107, 26] on icon at bounding box center [106, 27] width 10 height 10
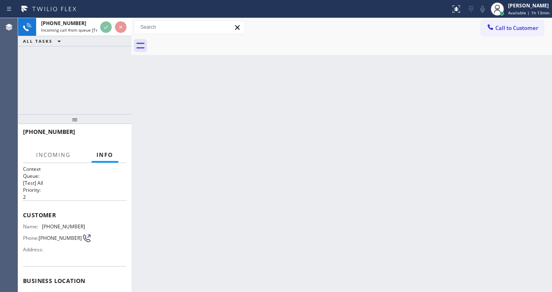
click at [102, 33] on div at bounding box center [113, 27] width 30 height 18
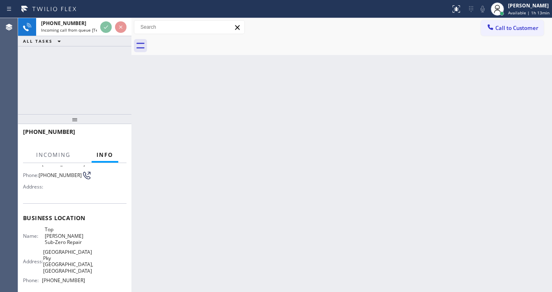
scroll to position [66, 0]
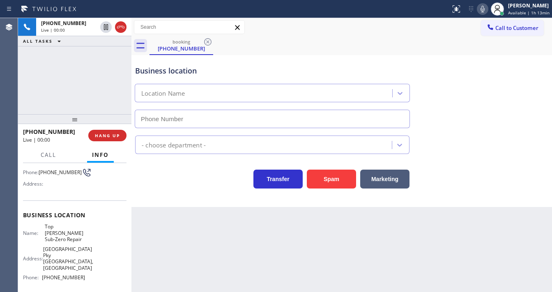
type input "[PHONE_NUMBER]"
click at [273, 290] on div "Back to Dashboard Change Sender ID Customers Technicians Select a contact Outbo…" at bounding box center [341, 155] width 420 height 274
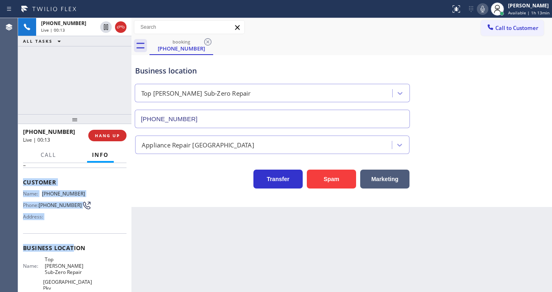
scroll to position [98, 0]
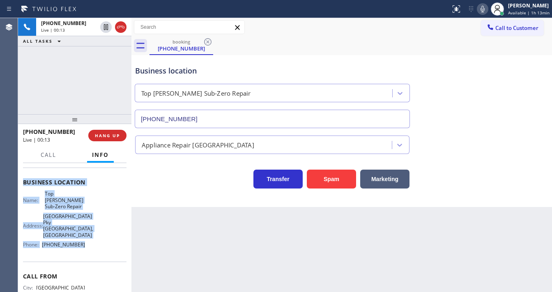
drag, startPoint x: 20, startPoint y: 180, endPoint x: 76, endPoint y: 137, distance: 70.6
click at [98, 240] on div "Context Queue: [Test] All Priority: 2 Customer Name: [PHONE_NUMBER] Phone: [PHO…" at bounding box center [74, 227] width 113 height 129
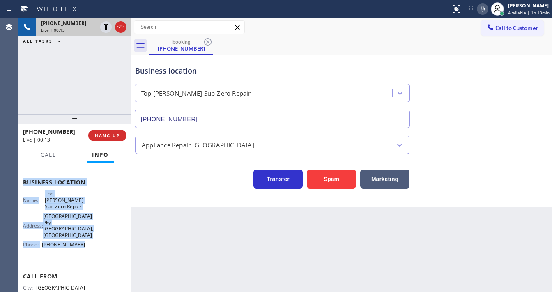
copy div "Customer Name: [PHONE_NUMBER] Phone: [PHONE_NUMBER] Address: Business location …"
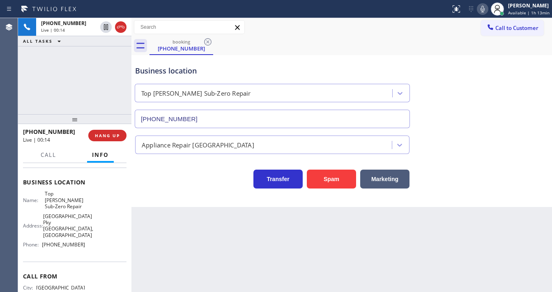
click at [73, 73] on div "[PHONE_NUMBER] Live | 00:14 ALL TASKS ALL TASKS ACTIVE TASKS TASKS IN WRAP UP" at bounding box center [74, 66] width 113 height 96
click at [75, 93] on div "[PHONE_NUMBER] Live | 00:56 ALL TASKS ALL TASKS ACTIVE TASKS TASKS IN WRAP UP" at bounding box center [74, 66] width 113 height 96
click at [58, 89] on div "[PHONE_NUMBER] Live | 01:44 ALL TASKS ALL TASKS ACTIVE TASKS TASKS IN WRAP UP" at bounding box center [74, 66] width 113 height 96
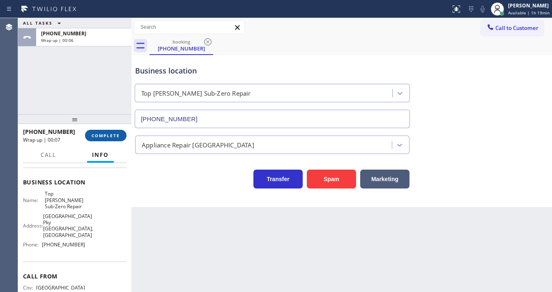
click at [110, 132] on button "COMPLETE" at bounding box center [105, 135] width 41 height 11
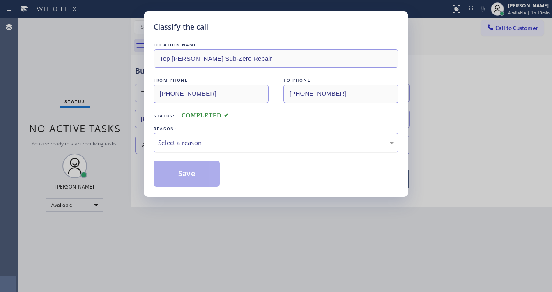
drag, startPoint x: 172, startPoint y: 142, endPoint x: 181, endPoint y: 149, distance: 11.9
click at [173, 142] on div "Select a reason" at bounding box center [276, 142] width 236 height 9
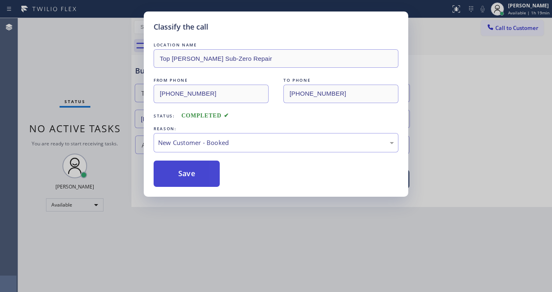
click at [186, 173] on button "Save" at bounding box center [186, 173] width 66 height 26
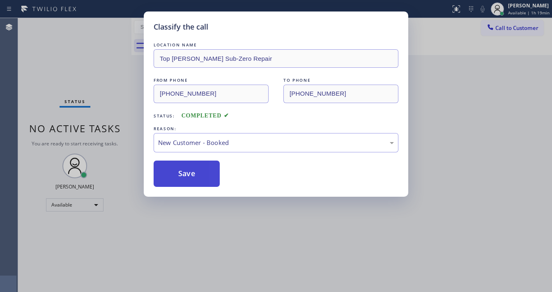
click at [186, 173] on button "Save" at bounding box center [186, 173] width 66 height 26
drag, startPoint x: 186, startPoint y: 173, endPoint x: 187, endPoint y: 165, distance: 8.2
click at [187, 172] on button "Save" at bounding box center [186, 173] width 66 height 26
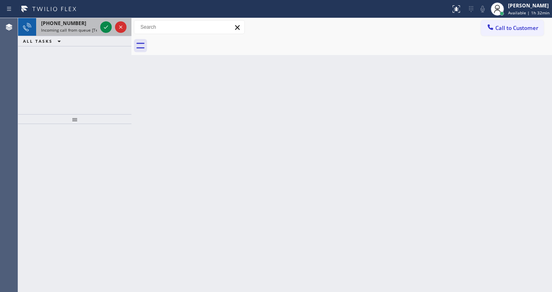
click at [87, 34] on div "[PHONE_NUMBER] Incoming call from queue [Test] All" at bounding box center [67, 27] width 62 height 18
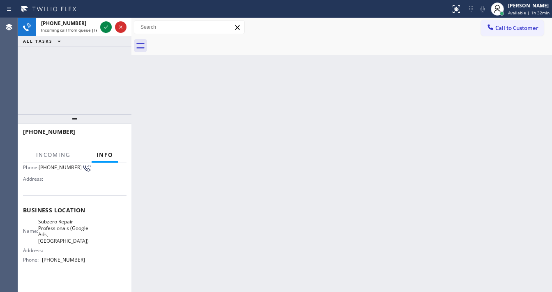
scroll to position [98, 0]
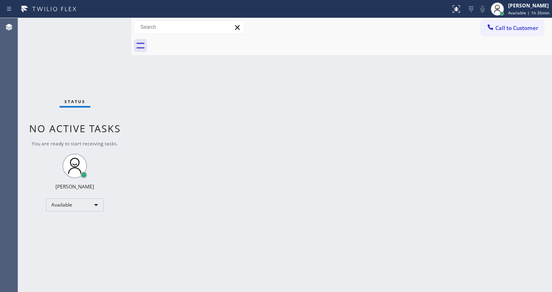
click at [106, 20] on div "Status No active tasks You are ready to start receiving tasks. [PERSON_NAME]" at bounding box center [74, 155] width 113 height 274
drag, startPoint x: 105, startPoint y: 21, endPoint x: 66, endPoint y: 44, distance: 45.5
click at [66, 44] on div "Status No active tasks You are ready to start receiving tasks. [PERSON_NAME]" at bounding box center [74, 155] width 113 height 274
click at [65, 39] on div "Status No active tasks You are ready to start receiving tasks. [PERSON_NAME]" at bounding box center [74, 155] width 113 height 274
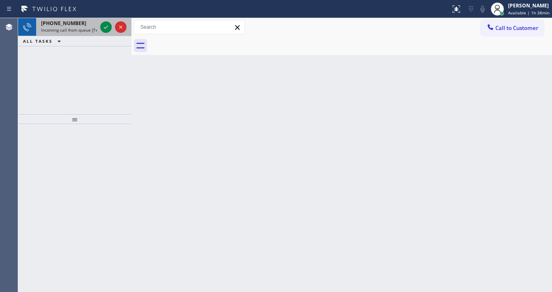
click at [98, 27] on div "[PHONE_NUMBER] Incoming call from queue [Test] All" at bounding box center [67, 27] width 62 height 18
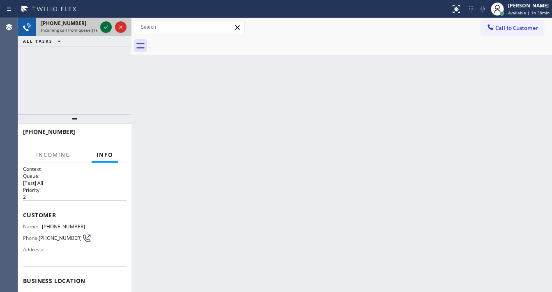
click at [103, 27] on icon at bounding box center [106, 27] width 10 height 10
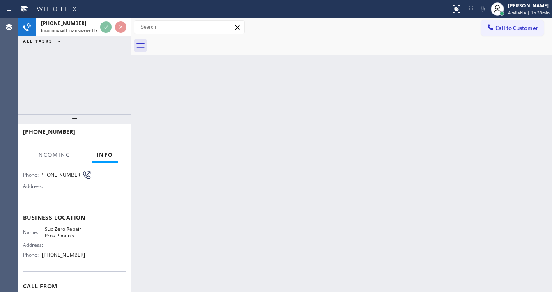
scroll to position [66, 0]
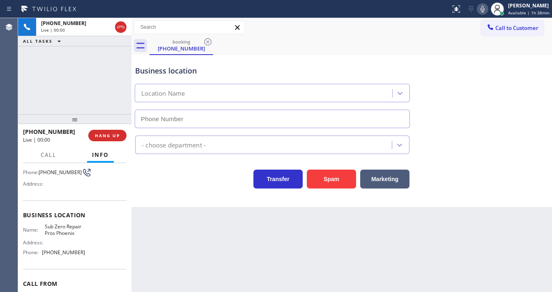
type input "[PHONE_NUMBER]"
click at [87, 197] on div "Customer Name: [PHONE_NUMBER] Phone: [PHONE_NUMBER] Address:" at bounding box center [74, 168] width 103 height 66
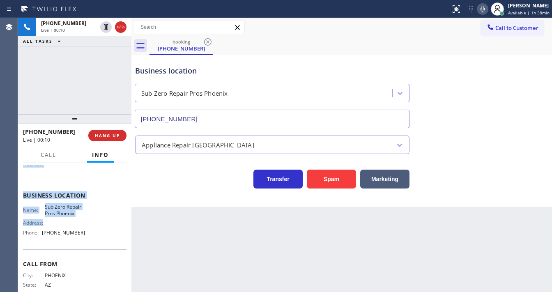
scroll to position [98, 0]
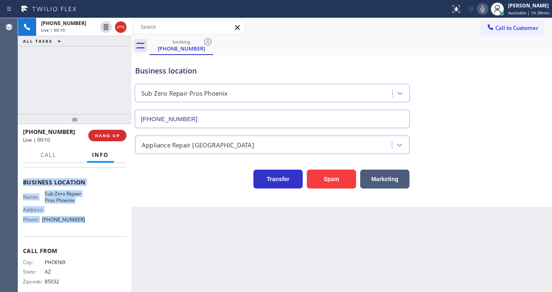
drag, startPoint x: 20, startPoint y: 179, endPoint x: 86, endPoint y: 220, distance: 78.1
click at [86, 220] on div "Context Queue: [Test] All Priority: 2 Customer Name: [PHONE_NUMBER] Phone: [PHO…" at bounding box center [74, 227] width 113 height 129
copy div "Customer Name: [PHONE_NUMBER] Phone: [PHONE_NUMBER] Address: Business location …"
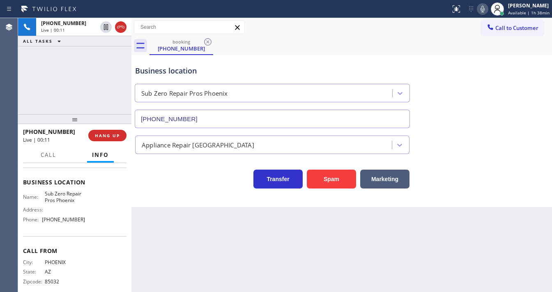
click at [66, 86] on div "[PHONE_NUMBER] Live | 00:11 ALL TASKS ALL TASKS ACTIVE TASKS TASKS IN WRAP UP" at bounding box center [74, 66] width 113 height 96
click at [325, 172] on button "Spam" at bounding box center [331, 179] width 49 height 19
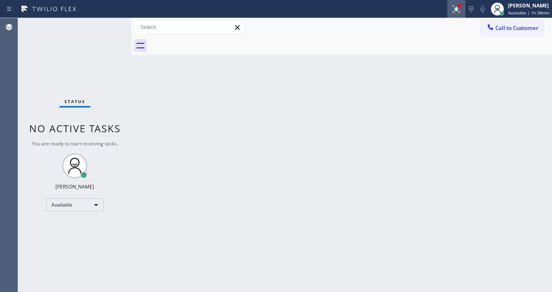
click at [452, 8] on div at bounding box center [456, 9] width 18 height 10
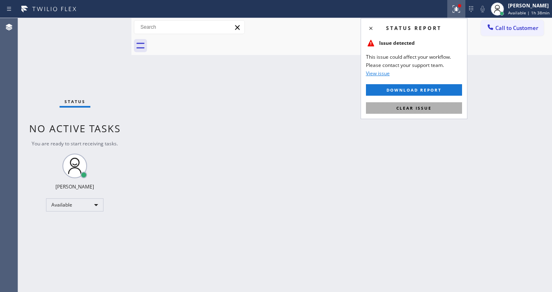
click at [419, 106] on span "Clear issue" at bounding box center [413, 108] width 35 height 6
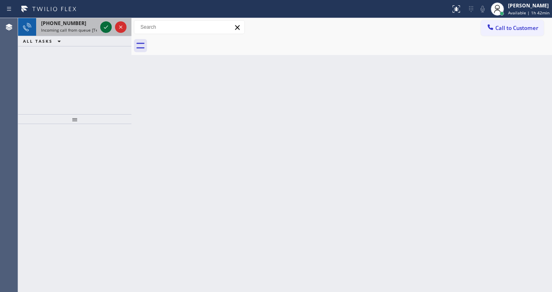
click at [110, 31] on icon at bounding box center [106, 27] width 10 height 10
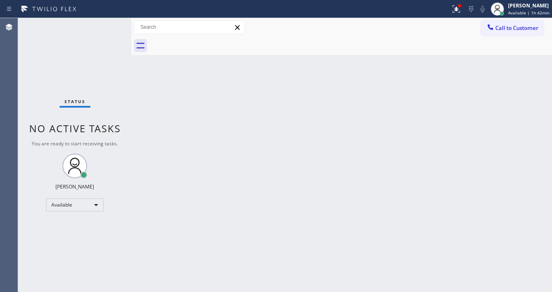
click at [447, 9] on div at bounding box center [225, 8] width 444 height 13
click at [457, 12] on icon at bounding box center [456, 9] width 10 height 10
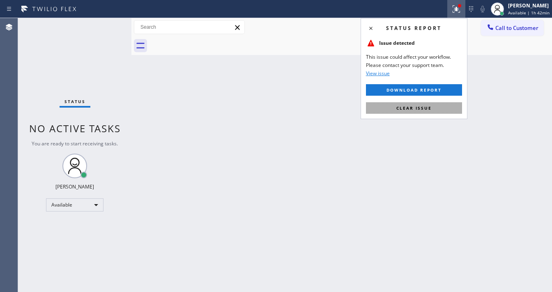
click at [424, 106] on span "Clear issue" at bounding box center [413, 108] width 35 height 6
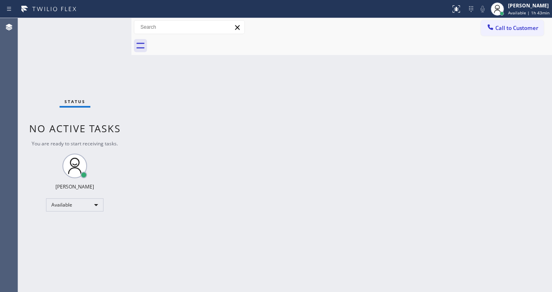
drag, startPoint x: 243, startPoint y: 35, endPoint x: 115, endPoint y: 30, distance: 127.8
click at [115, 30] on div "Status No active tasks You are ready to start receiving tasks. [PERSON_NAME]" at bounding box center [74, 155] width 113 height 274
click at [118, 28] on div "Status No active tasks You are ready to start receiving tasks. [PERSON_NAME]" at bounding box center [74, 155] width 113 height 274
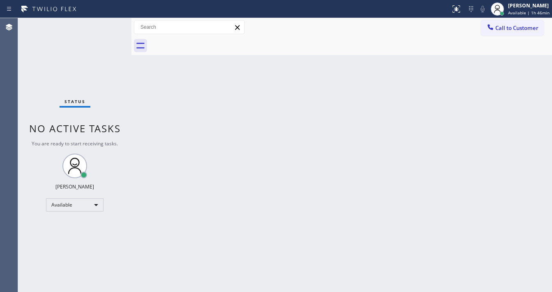
click at [108, 25] on div "Status No active tasks You are ready to start receiving tasks. [PERSON_NAME]" at bounding box center [74, 155] width 113 height 274
click at [110, 25] on div "Status No active tasks You are ready to start receiving tasks. [PERSON_NAME]" at bounding box center [74, 155] width 113 height 274
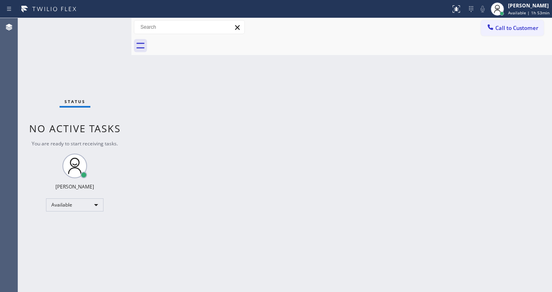
click at [14, 77] on div "Agent Desktop" at bounding box center [9, 155] width 18 height 274
click at [20, 66] on div "Status No active tasks You are ready to start receiving tasks. [PERSON_NAME]" at bounding box center [74, 155] width 113 height 274
click at [102, 26] on div "Status No active tasks You are ready to start receiving tasks. [PERSON_NAME]" at bounding box center [74, 155] width 113 height 274
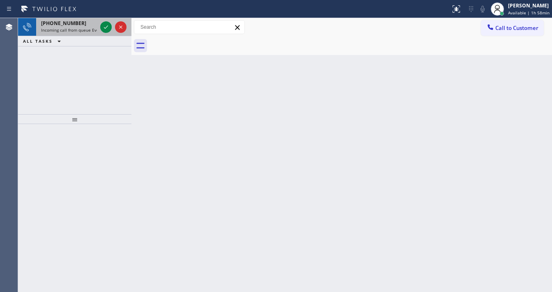
click at [95, 33] on div "[PHONE_NUMBER] Incoming call from queue Everybody" at bounding box center [67, 27] width 62 height 18
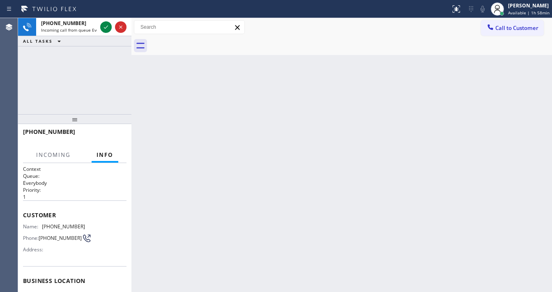
scroll to position [101, 0]
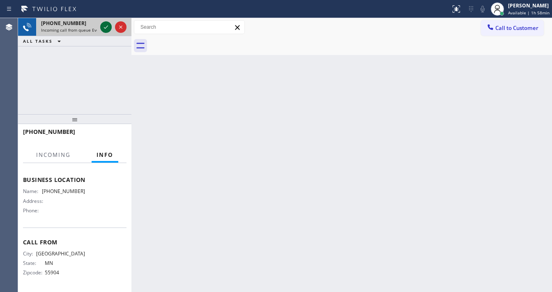
click at [104, 29] on icon at bounding box center [106, 27] width 10 height 10
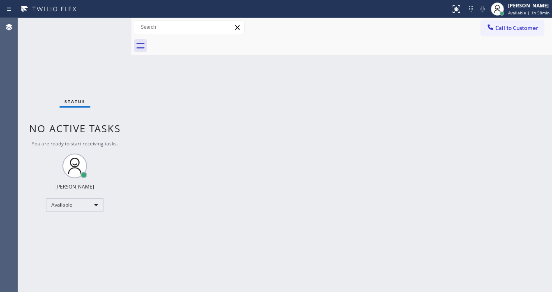
click at [105, 28] on div "Status No active tasks You are ready to start receiving tasks. [PERSON_NAME]" at bounding box center [74, 155] width 113 height 274
click at [460, 11] on icon at bounding box center [456, 9] width 10 height 10
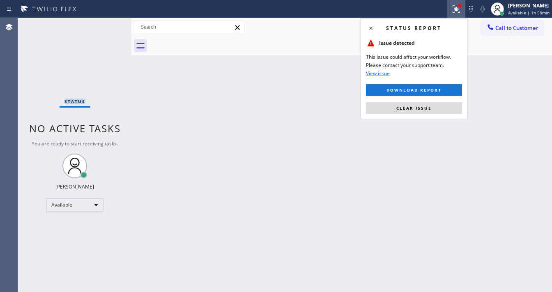
click at [424, 112] on button "Clear issue" at bounding box center [414, 107] width 96 height 11
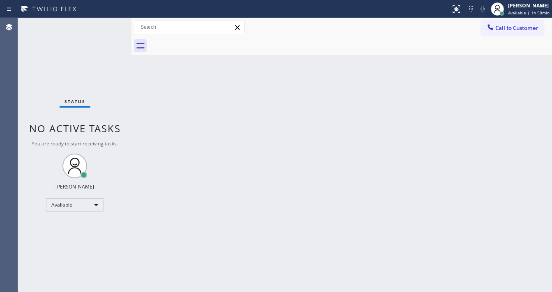
drag, startPoint x: 425, startPoint y: 110, endPoint x: 473, endPoint y: 76, distance: 59.0
click at [427, 108] on div "Back to Dashboard Change Sender ID Customers Technicians Select a contact Outbo…" at bounding box center [341, 155] width 420 height 274
click at [526, 10] on span "Available | 1h 58min" at bounding box center [528, 13] width 41 height 6
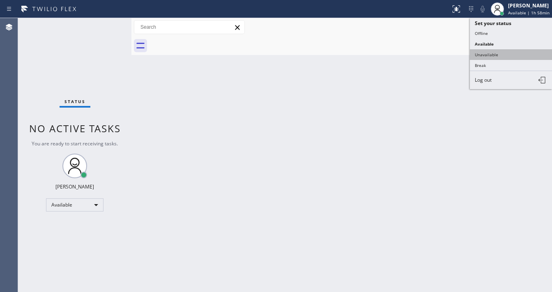
click at [497, 52] on button "Unavailable" at bounding box center [511, 54] width 82 height 11
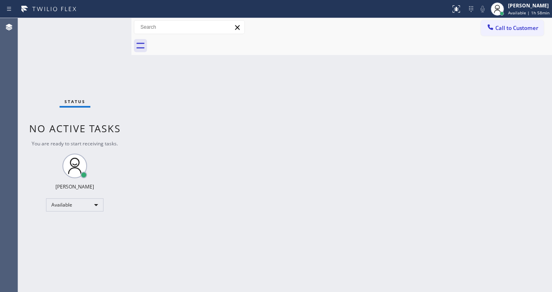
click at [251, 202] on div "Back to Dashboard Change Sender ID Customers Technicians Select a contact Outbo…" at bounding box center [341, 155] width 420 height 274
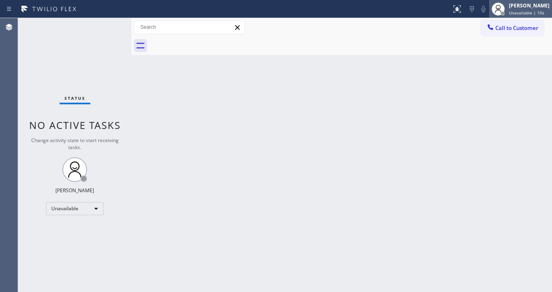
click at [514, 8] on div "[PERSON_NAME] Unavailable | 10s" at bounding box center [529, 9] width 45 height 14
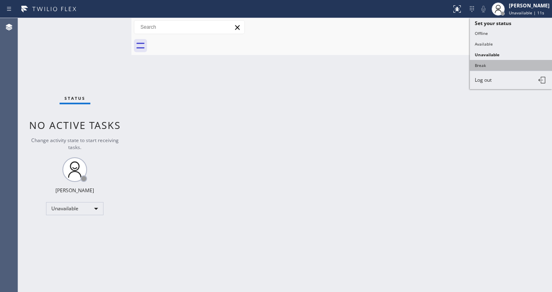
click at [493, 64] on button "Break" at bounding box center [511, 65] width 82 height 11
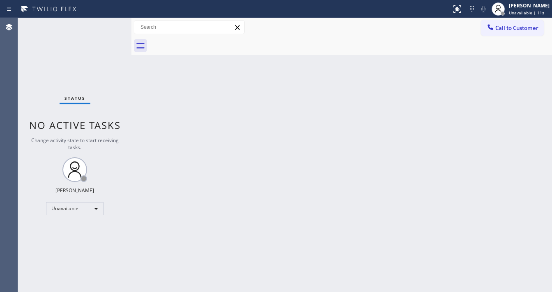
click at [399, 136] on div "Back to Dashboard Change Sender ID Customers Technicians Select a contact Outbo…" at bounding box center [341, 155] width 420 height 274
click at [520, 11] on span "Break | 15:08" at bounding box center [522, 13] width 27 height 6
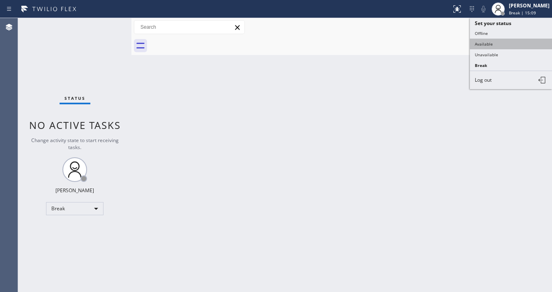
click at [489, 43] on button "Available" at bounding box center [511, 44] width 82 height 11
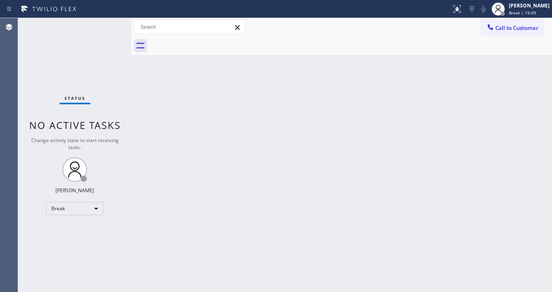
click at [344, 112] on div "Back to Dashboard Change Sender ID Customers Technicians Select a contact Outbo…" at bounding box center [341, 155] width 420 height 274
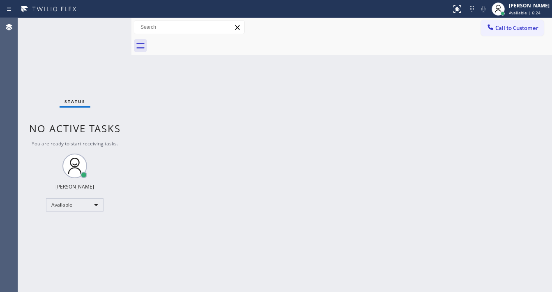
click at [11, 112] on div "Agent Desktop" at bounding box center [9, 155] width 18 height 274
click at [110, 29] on div "Status No active tasks You are ready to start receiving tasks. [PERSON_NAME]" at bounding box center [74, 155] width 113 height 274
click at [103, 38] on div "Status No active tasks You are ready to start receiving tasks. [PERSON_NAME]" at bounding box center [74, 155] width 113 height 274
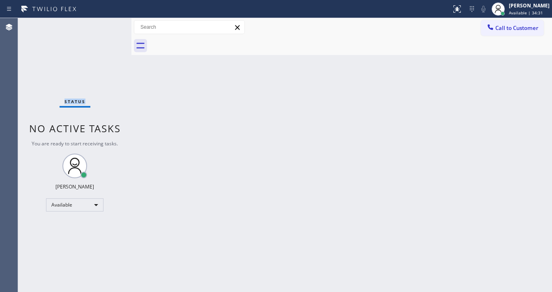
click at [103, 38] on div "Status No active tasks You are ready to start receiving tasks. [PERSON_NAME]" at bounding box center [74, 155] width 113 height 274
click at [103, 37] on div "Status No active tasks You are ready to start receiving tasks. [PERSON_NAME]" at bounding box center [74, 155] width 113 height 274
click at [105, 33] on div "Status No active tasks You are ready to start receiving tasks. [PERSON_NAME]" at bounding box center [74, 155] width 113 height 274
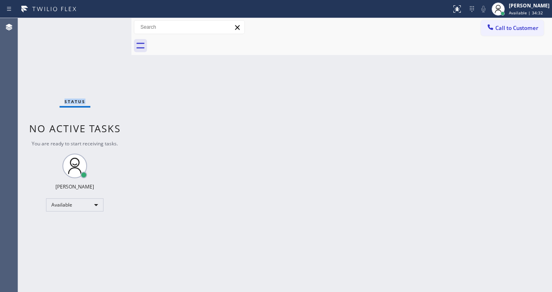
click at [105, 33] on div "Status No active tasks You are ready to start receiving tasks. [PERSON_NAME]" at bounding box center [74, 155] width 113 height 274
click at [109, 23] on div "Status No active tasks You are ready to start receiving tasks. [PERSON_NAME]" at bounding box center [74, 155] width 113 height 274
click at [109, 22] on div "Status No active tasks You are ready to start receiving tasks. [PERSON_NAME]" at bounding box center [74, 155] width 113 height 274
click at [107, 19] on div "Status No active tasks You are ready to start receiving tasks. [PERSON_NAME]" at bounding box center [74, 155] width 113 height 274
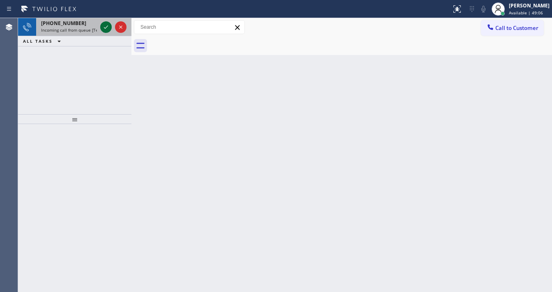
click at [104, 30] on icon at bounding box center [106, 27] width 10 height 10
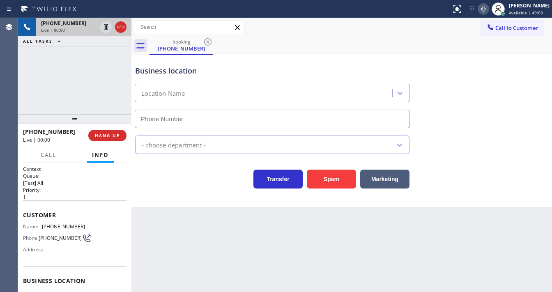
type input "[PHONE_NUMBER]"
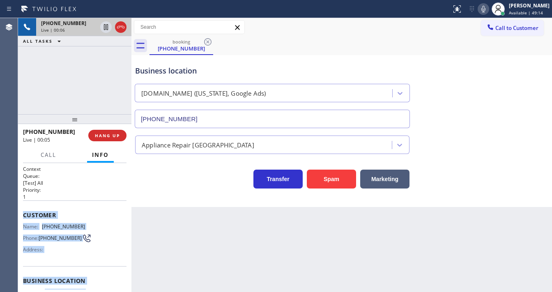
drag, startPoint x: 83, startPoint y: 260, endPoint x: 108, endPoint y: 158, distance: 104.7
click at [20, 208] on div "Context Queue: [Test] All Priority: 1 Customer Name: [PHONE_NUMBER] Phone: [PHO…" at bounding box center [74, 227] width 113 height 129
copy div "Customer Name: [PHONE_NUMBER] Phone: [PHONE_NUMBER] Address: Business location …"
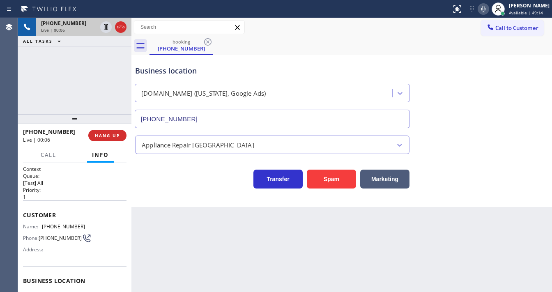
click at [85, 81] on div "[PHONE_NUMBER] Live | 00:06 ALL TASKS ALL TASKS ACTIVE TASKS TASKS IN WRAP UP" at bounding box center [74, 66] width 113 height 96
click at [32, 100] on div "[PHONE_NUMBER] Live | 00:14 ALL TASKS ALL TASKS ACTIVE TASKS TASKS IN WRAP UP" at bounding box center [74, 66] width 113 height 96
click at [488, 11] on icon at bounding box center [483, 9] width 10 height 10
drag, startPoint x: 486, startPoint y: 63, endPoint x: 173, endPoint y: 46, distance: 314.0
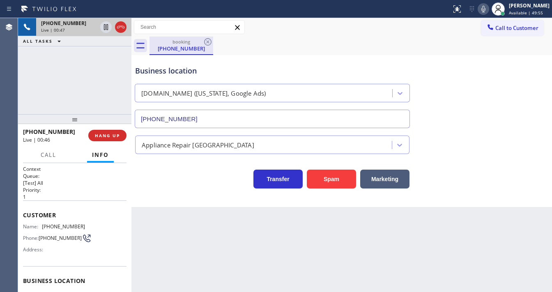
click at [486, 63] on div "Business location [DOMAIN_NAME] ([US_STATE], Google Ads) [PHONE_NUMBER]" at bounding box center [341, 91] width 416 height 74
click at [102, 69] on div "[PHONE_NUMBER] Live | 00:47 ALL TASKS ALL TASKS ACTIVE TASKS TASKS IN WRAP UP" at bounding box center [74, 66] width 113 height 96
click at [22, 80] on div "[PHONE_NUMBER] Live | 00:57 ALL TASKS ALL TASKS ACTIVE TASKS TASKS IN WRAP UP" at bounding box center [74, 66] width 113 height 96
click at [82, 84] on div "[PHONE_NUMBER] Live | 00:59 ALL TASKS ALL TASKS ACTIVE TASKS TASKS IN WRAP UP" at bounding box center [74, 66] width 113 height 96
click at [50, 89] on div "[PHONE_NUMBER] Live | 01:01 ALL TASKS ALL TASKS ACTIVE TASKS TASKS IN WRAP UP" at bounding box center [74, 66] width 113 height 96
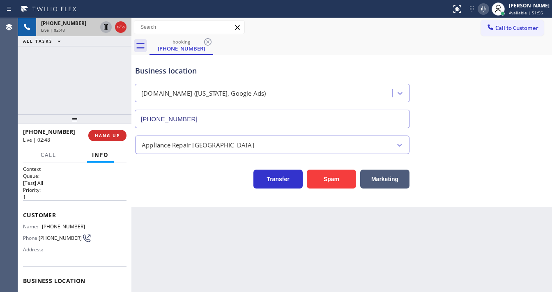
click at [110, 29] on icon at bounding box center [106, 27] width 10 height 10
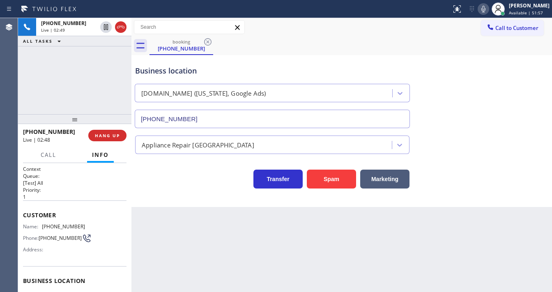
drag, startPoint x: 488, startPoint y: 7, endPoint x: 475, endPoint y: 22, distance: 19.8
click at [485, 7] on icon at bounding box center [483, 9] width 4 height 7
click at [444, 69] on div "Business location [DOMAIN_NAME] ([US_STATE], Google Ads) [PHONE_NUMBER]" at bounding box center [341, 91] width 416 height 74
click at [87, 80] on div "[PHONE_NUMBER] Live | 02:50 ALL TASKS ALL TASKS ACTIVE TASKS TASKS IN WRAP UP" at bounding box center [74, 66] width 113 height 96
click at [106, 28] on icon at bounding box center [106, 27] width 10 height 10
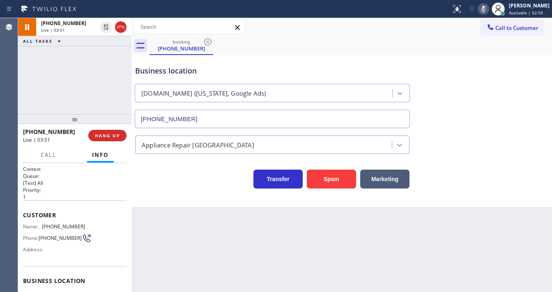
click at [485, 9] on icon at bounding box center [483, 9] width 4 height 7
click at [68, 77] on div "[PHONE_NUMBER] Live | 03:52 ALL TASKS ALL TASKS ACTIVE TASKS TASKS IN WRAP UP" at bounding box center [74, 66] width 113 height 96
click at [90, 58] on div "[PHONE_NUMBER] Live | 04:42 ALL TASKS ALL TASKS ACTIVE TASKS TASKS IN WRAP UP" at bounding box center [74, 66] width 113 height 96
click at [93, 67] on div "[PHONE_NUMBER] Live | 07:32 ALL TASKS ALL TASKS ACTIVE TASKS TASKS IN WRAP UP" at bounding box center [74, 66] width 113 height 96
click at [115, 133] on span "HANG UP" at bounding box center [107, 136] width 25 height 6
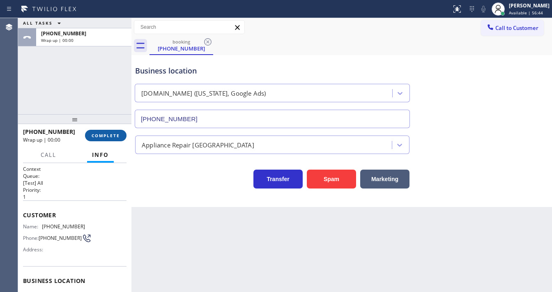
click at [115, 133] on span "COMPLETE" at bounding box center [106, 136] width 28 height 6
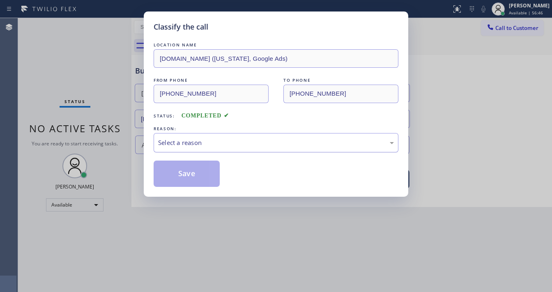
click at [189, 148] on div "Select a reason" at bounding box center [275, 142] width 245 height 19
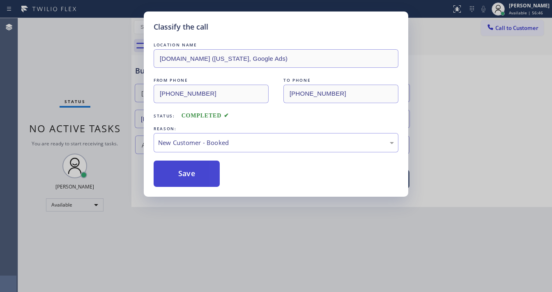
click at [182, 173] on button "Save" at bounding box center [186, 173] width 66 height 26
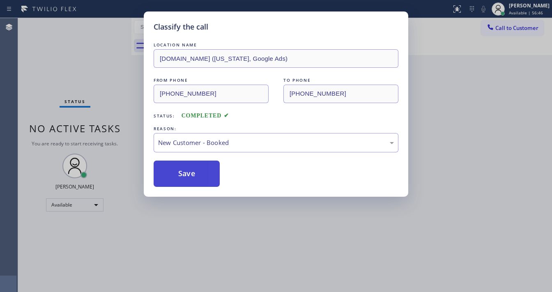
click at [182, 173] on button "Save" at bounding box center [186, 173] width 66 height 26
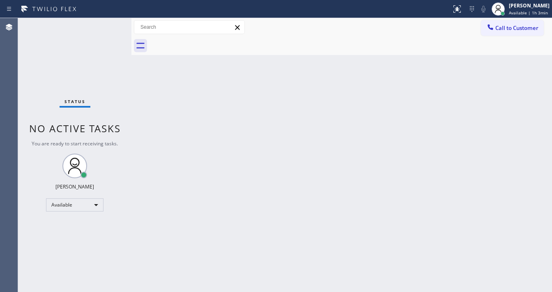
click at [76, 124] on span "No active tasks" at bounding box center [75, 128] width 92 height 14
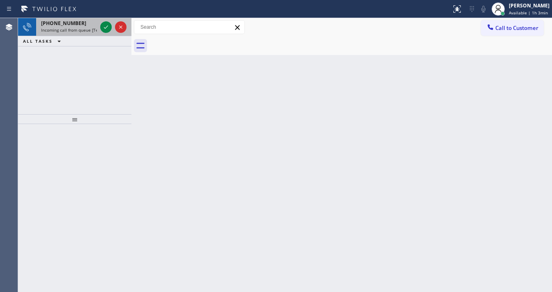
click at [64, 34] on div "[PHONE_NUMBER] Incoming call from queue [Test] All" at bounding box center [67, 27] width 62 height 18
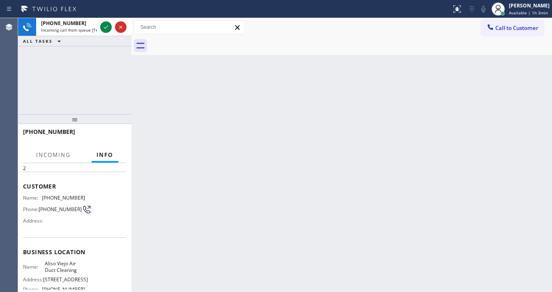
scroll to position [66, 0]
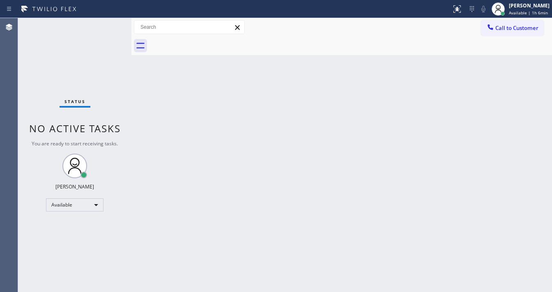
click at [272, 113] on div "Back to Dashboard Change Sender ID Customers Technicians Select a contact Outbo…" at bounding box center [341, 155] width 420 height 274
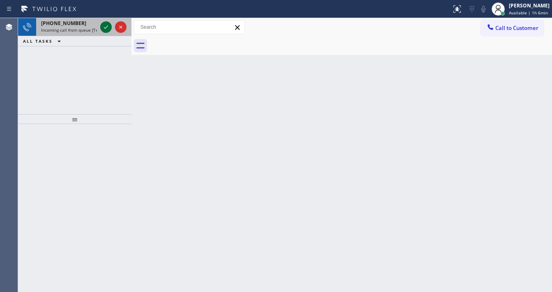
click at [107, 26] on icon at bounding box center [106, 27] width 10 height 10
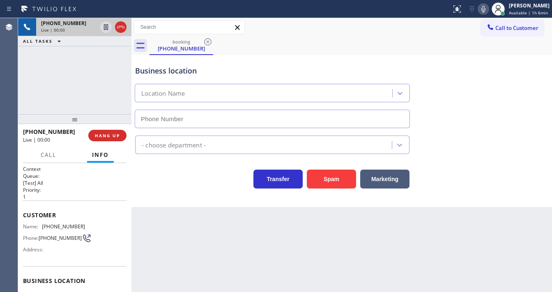
type input "[PHONE_NUMBER]"
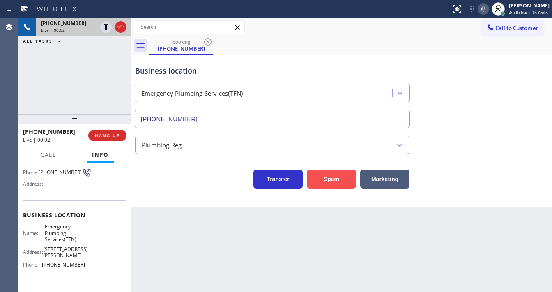
click at [332, 179] on button "Spam" at bounding box center [331, 179] width 49 height 19
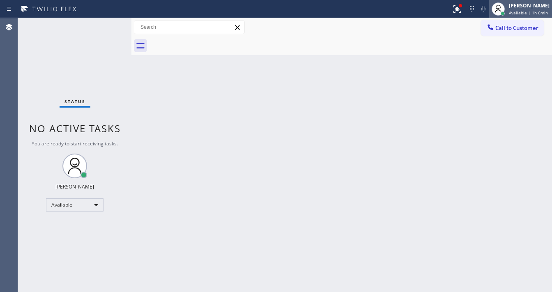
click at [529, 11] on span "Available | 1h 6min" at bounding box center [528, 13] width 39 height 6
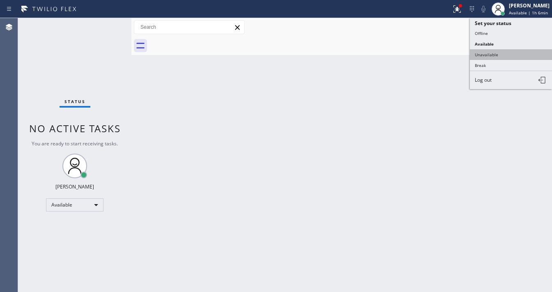
click at [492, 53] on button "Unavailable" at bounding box center [511, 54] width 82 height 11
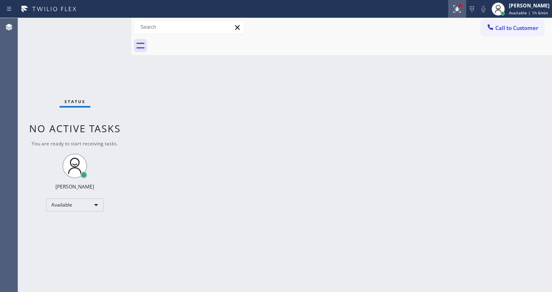
click at [461, 15] on button at bounding box center [457, 9] width 18 height 18
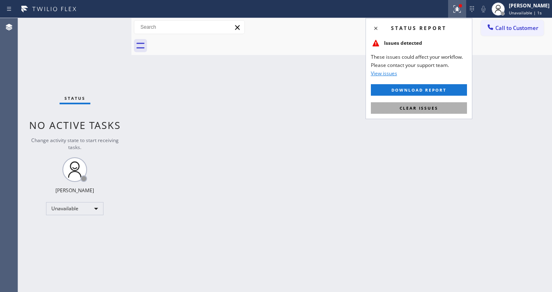
click at [438, 110] on button "Clear issues" at bounding box center [419, 107] width 96 height 11
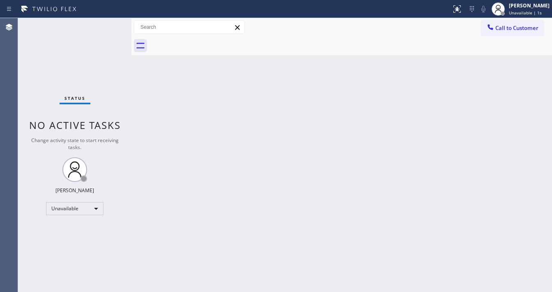
drag, startPoint x: 314, startPoint y: 161, endPoint x: 259, endPoint y: 241, distance: 97.1
click at [307, 167] on div "Back to Dashboard Change Sender ID Customers Technicians Select a contact Outbo…" at bounding box center [341, 155] width 420 height 274
drag, startPoint x: 530, startPoint y: 8, endPoint x: 526, endPoint y: 15, distance: 7.9
click at [530, 8] on div "[PERSON_NAME]" at bounding box center [529, 5] width 41 height 7
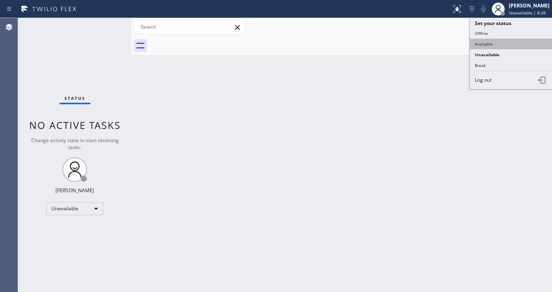
click at [496, 41] on button "Available" at bounding box center [511, 44] width 82 height 11
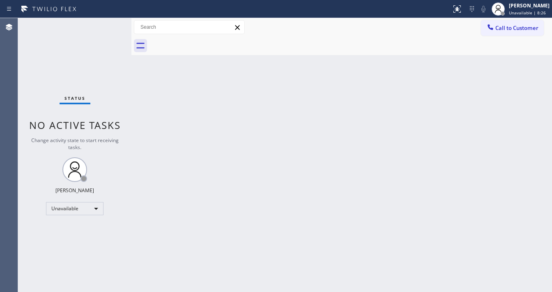
click at [284, 82] on div "Back to Dashboard Change Sender ID Customers Technicians Select a contact Outbo…" at bounding box center [341, 155] width 420 height 274
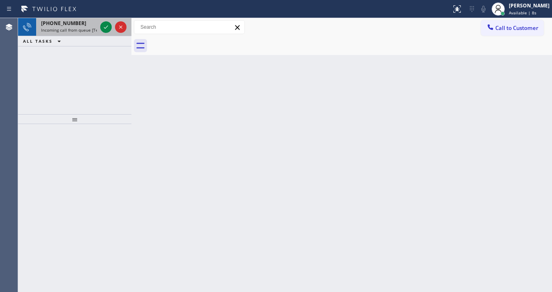
click at [98, 23] on div "[PHONE_NUMBER] Incoming call from queue [Test] All" at bounding box center [74, 27] width 113 height 18
click at [101, 23] on div at bounding box center [113, 27] width 30 height 18
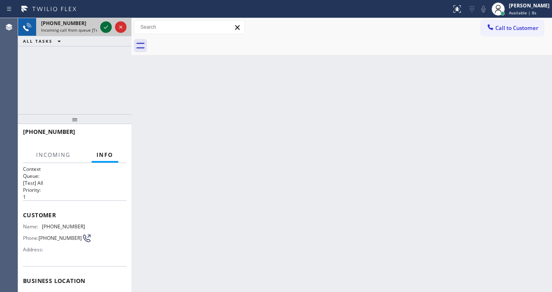
click at [102, 24] on icon at bounding box center [106, 27] width 10 height 10
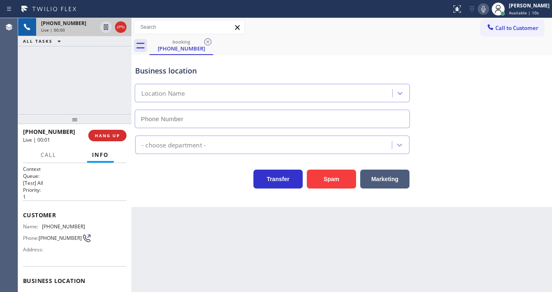
scroll to position [66, 0]
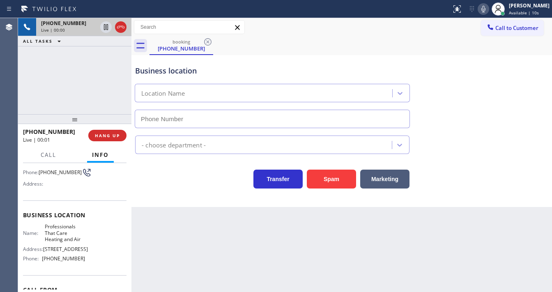
type input "[PHONE_NUMBER]"
click at [29, 84] on div "[PHONE_NUMBER] Live | 00:45 ALL TASKS ALL TASKS ACTIVE TASKS TASKS IN WRAP UP" at bounding box center [74, 66] width 113 height 96
click at [11, 78] on div "Agent Desktop" at bounding box center [9, 155] width 18 height 274
click at [93, 71] on div "[PHONE_NUMBER] Live | 02:30 ALL TASKS ALL TASKS ACTIVE TASKS TASKS IN WRAP UP" at bounding box center [74, 66] width 113 height 96
click at [108, 90] on div "[PHONE_NUMBER] Live | 03:36 ALL TASKS ALL TASKS ACTIVE TASKS TASKS IN WRAP UP" at bounding box center [74, 66] width 113 height 96
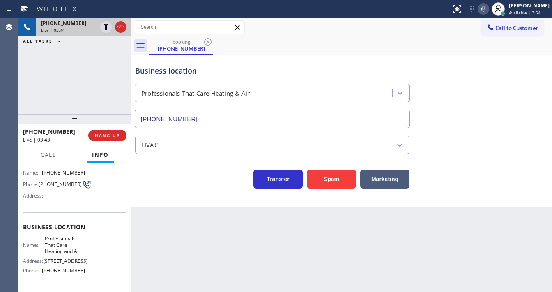
scroll to position [98, 0]
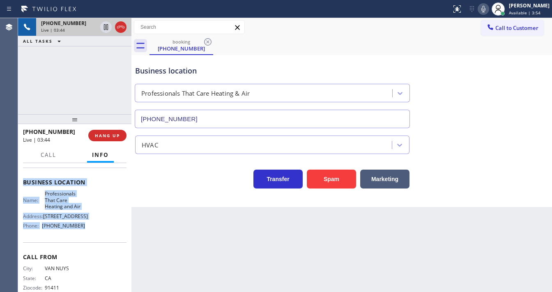
drag, startPoint x: 23, startPoint y: 179, endPoint x: 93, endPoint y: 228, distance: 85.4
click at [93, 228] on div "Context Queue: [Test] All Priority: 1 Customer Name: [PHONE_NUMBER] Phone: [PHO…" at bounding box center [74, 186] width 103 height 238
copy div "Customer Name: [PHONE_NUMBER] Phone: [PHONE_NUMBER] Address: Business location …"
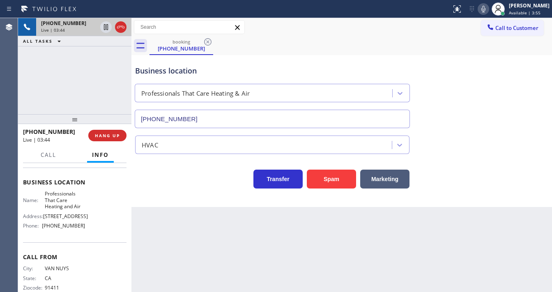
click at [94, 69] on div "[PHONE_NUMBER] Live | 03:44 ALL TASKS ALL TASKS ACTIVE TASKS TASKS IN WRAP UP" at bounding box center [74, 66] width 113 height 96
click at [69, 92] on div "[PHONE_NUMBER] Live | 03:47 ALL TASKS ALL TASKS ACTIVE TASKS TASKS IN WRAP UP" at bounding box center [74, 66] width 113 height 96
drag, startPoint x: 57, startPoint y: 84, endPoint x: 61, endPoint y: 84, distance: 4.1
click at [57, 84] on div "[PHONE_NUMBER] Live | 04:06 ALL TASKS ALL TASKS ACTIVE TASKS TASKS IN WRAP UP" at bounding box center [74, 66] width 113 height 96
click at [485, 10] on icon at bounding box center [483, 9] width 10 height 10
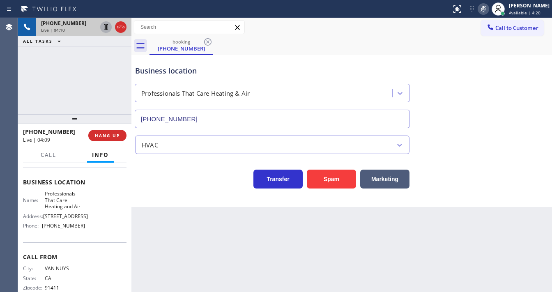
click at [103, 28] on icon at bounding box center [106, 27] width 10 height 10
click at [113, 25] on div at bounding box center [113, 27] width 30 height 18
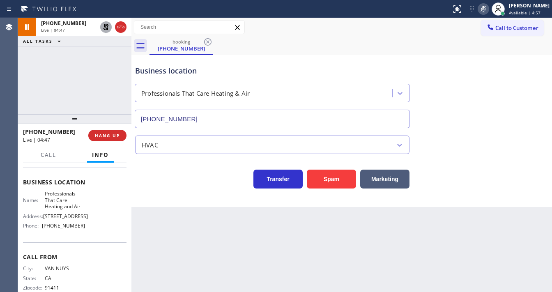
click at [485, 11] on icon at bounding box center [483, 9] width 10 height 10
click at [89, 78] on div "[PHONE_NUMBER] Live | 04:48 ALL TASKS ALL TASKS ACTIVE TASKS TASKS IN WRAP UP" at bounding box center [74, 66] width 113 height 96
click at [104, 30] on icon at bounding box center [106, 27] width 6 height 6
click at [98, 81] on div "[PHONE_NUMBER] Live | 04:49 ALL TASKS ALL TASKS ACTIVE TASKS TASKS IN WRAP UP" at bounding box center [74, 66] width 113 height 96
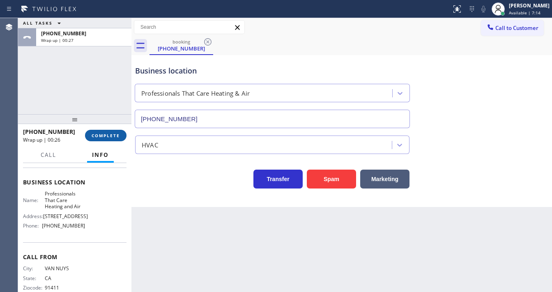
click at [110, 133] on span "COMPLETE" at bounding box center [106, 136] width 28 height 6
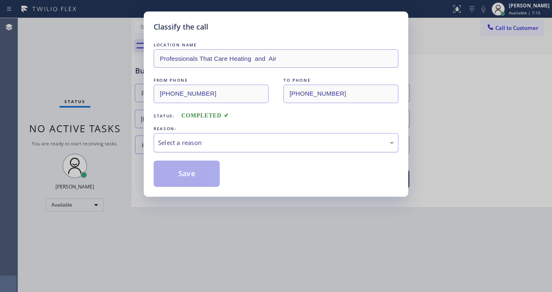
click at [215, 141] on div "Select a reason" at bounding box center [276, 142] width 236 height 9
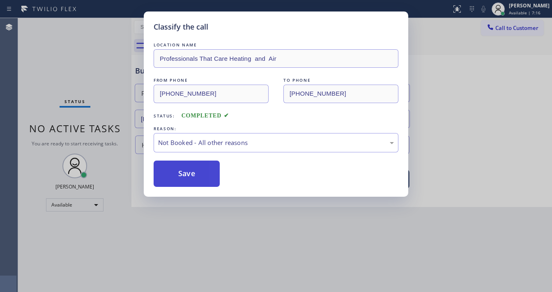
click at [191, 177] on button "Save" at bounding box center [186, 173] width 66 height 26
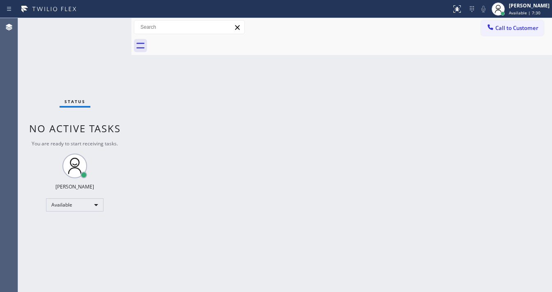
click at [236, 291] on html "Status report No issues detected If you experience an issue, please download th…" at bounding box center [276, 146] width 552 height 292
click at [34, 61] on div "Status No active tasks You are ready to start receiving tasks. [PERSON_NAME]" at bounding box center [74, 155] width 113 height 274
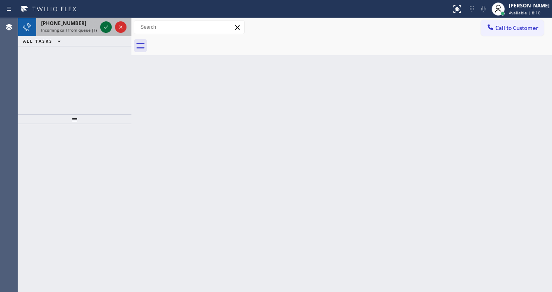
click at [102, 27] on icon at bounding box center [106, 27] width 10 height 10
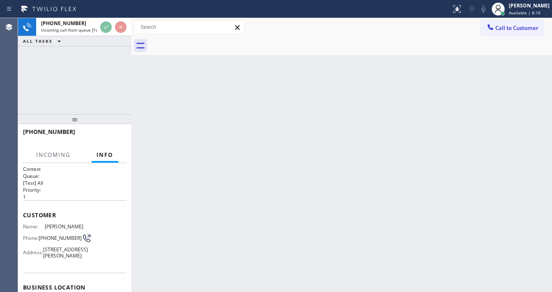
scroll to position [33, 0]
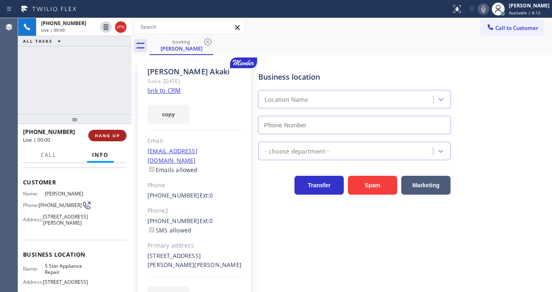
type input "[PHONE_NUMBER]"
click at [100, 136] on span "HANG UP" at bounding box center [107, 136] width 25 height 6
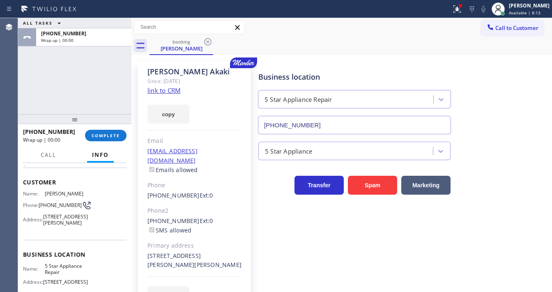
click at [170, 92] on link "link to CRM" at bounding box center [163, 90] width 33 height 8
click at [114, 131] on button "COMPLETE" at bounding box center [105, 135] width 41 height 11
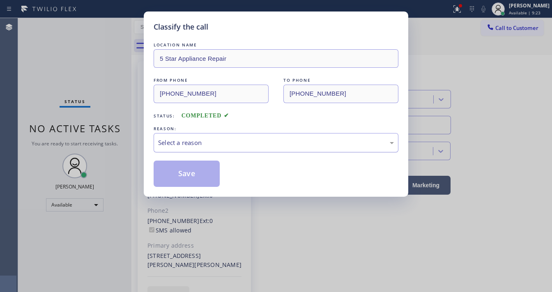
click at [203, 145] on div "Select a reason" at bounding box center [276, 142] width 236 height 9
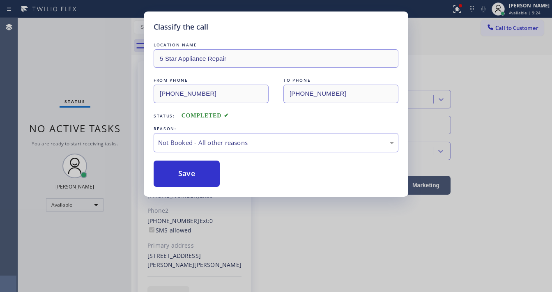
click at [190, 172] on button "Save" at bounding box center [186, 173] width 66 height 26
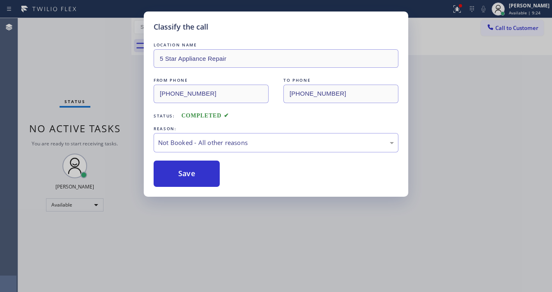
click at [190, 172] on button "Save" at bounding box center [186, 173] width 66 height 26
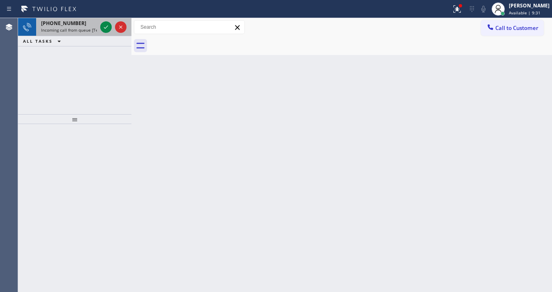
click at [75, 24] on div "[PHONE_NUMBER]" at bounding box center [69, 23] width 56 height 7
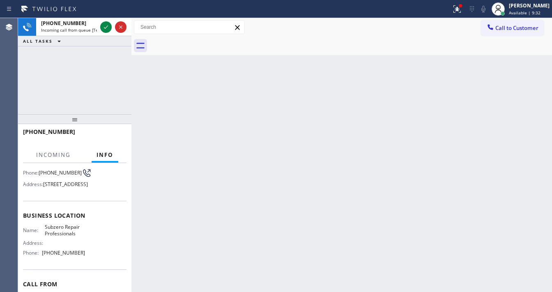
scroll to position [66, 0]
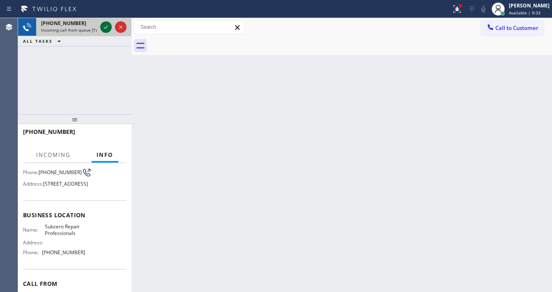
click at [104, 27] on icon at bounding box center [106, 27] width 10 height 10
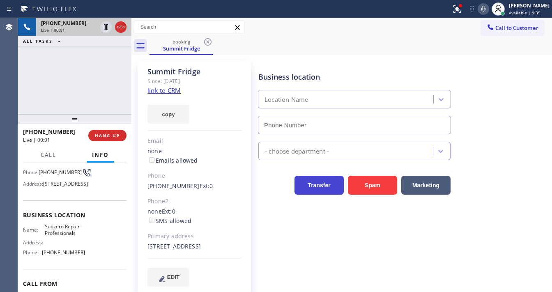
type input "[PHONE_NUMBER]"
click at [175, 92] on link "link to CRM" at bounding box center [163, 90] width 33 height 8
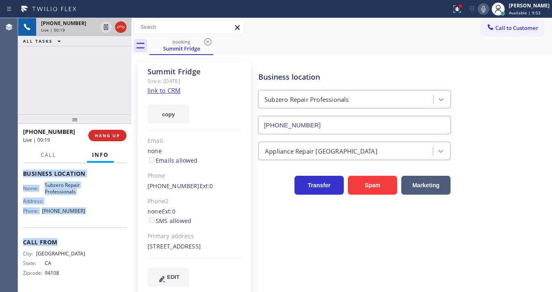
scroll to position [120, 0]
drag, startPoint x: 18, startPoint y: 179, endPoint x: 96, endPoint y: 215, distance: 85.8
click at [96, 215] on div "Context Queue: [Test] All Priority: 1 Customer Name: Summit Fridge Phone: [PHON…" at bounding box center [74, 227] width 113 height 129
copy div "Customer Name: Summit Fridge Phone: [PHONE_NUMBER] Address: [STREET_ADDRESS] Bu…"
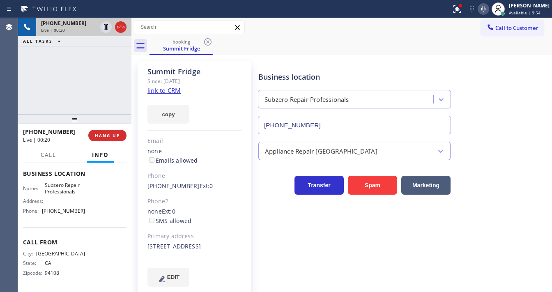
click at [66, 92] on div "[PHONE_NUMBER] Live | 00:20 ALL TASKS ALL TASKS ACTIVE TASKS TASKS IN WRAP UP" at bounding box center [74, 66] width 113 height 96
drag, startPoint x: 53, startPoint y: 53, endPoint x: 72, endPoint y: 52, distance: 19.7
click at [53, 53] on div "[PHONE_NUMBER] Live | 00:46 ALL TASKS ALL TASKS ACTIVE TASKS TASKS IN WRAP UP" at bounding box center [74, 66] width 113 height 96
click at [101, 73] on div "[PHONE_NUMBER] Live | 00:47 ALL TASKS ALL TASKS ACTIVE TASKS TASKS IN WRAP UP" at bounding box center [74, 66] width 113 height 96
click at [84, 96] on div "[PHONE_NUMBER] Live | 01:23 ALL TASKS ALL TASKS ACTIVE TASKS TASKS IN WRAP UP" at bounding box center [74, 66] width 113 height 96
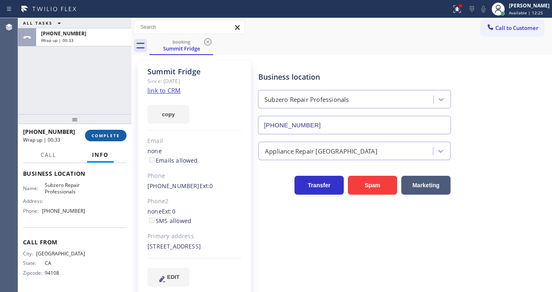
click at [106, 133] on span "COMPLETE" at bounding box center [106, 136] width 28 height 6
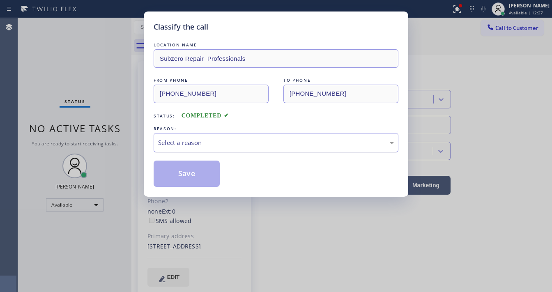
click at [179, 143] on div "Select a reason" at bounding box center [276, 142] width 236 height 9
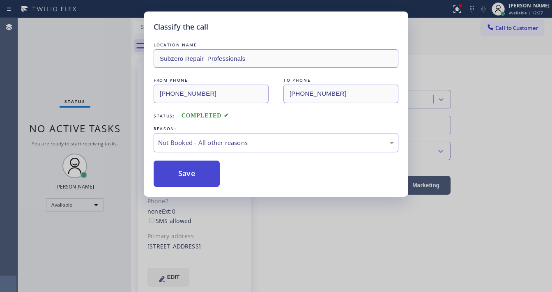
click at [187, 172] on button "Save" at bounding box center [186, 173] width 66 height 26
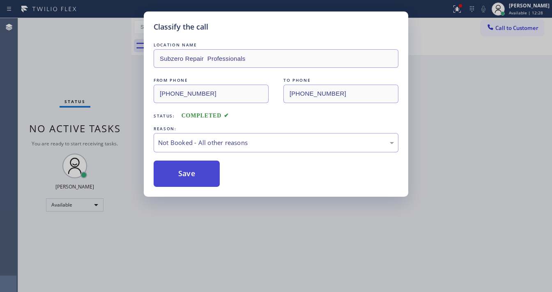
click at [187, 172] on button "Save" at bounding box center [186, 173] width 66 height 26
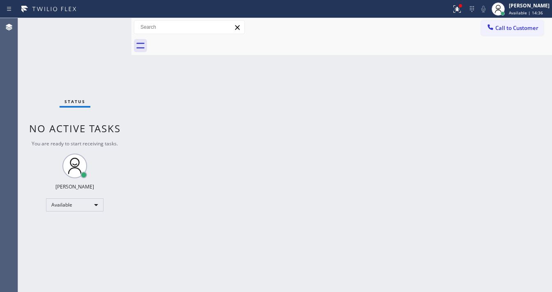
click at [105, 25] on div "Status No active tasks You are ready to start receiving tasks. [PERSON_NAME]" at bounding box center [74, 155] width 113 height 274
click at [106, 25] on div "Status No active tasks You are ready to start receiving tasks. [PERSON_NAME]" at bounding box center [74, 155] width 113 height 274
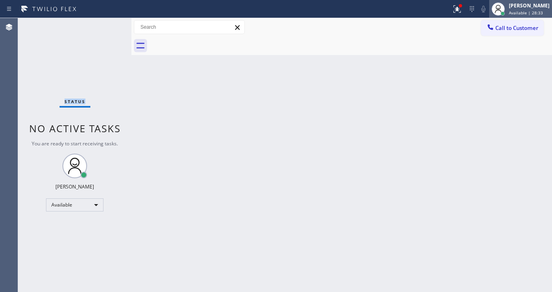
click at [527, 12] on span "Available | 28:33" at bounding box center [526, 13] width 34 height 6
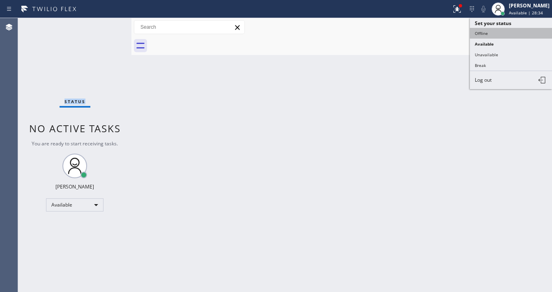
click at [513, 32] on button "Offline" at bounding box center [511, 33] width 82 height 11
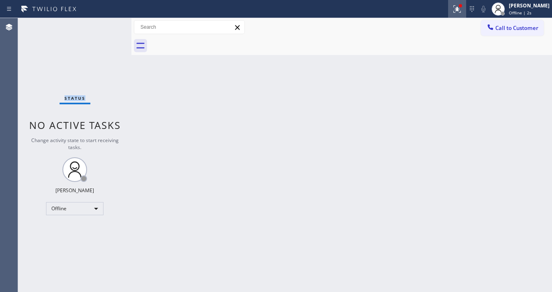
click at [458, 13] on icon at bounding box center [457, 9] width 10 height 10
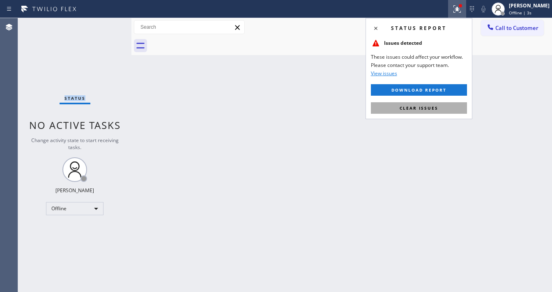
click at [451, 106] on button "Clear issues" at bounding box center [419, 107] width 96 height 11
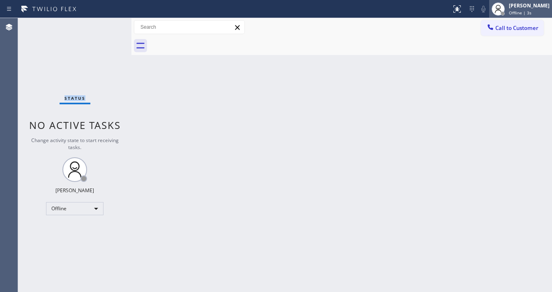
click at [513, 10] on div "[PERSON_NAME] Offline | 3s" at bounding box center [529, 9] width 45 height 14
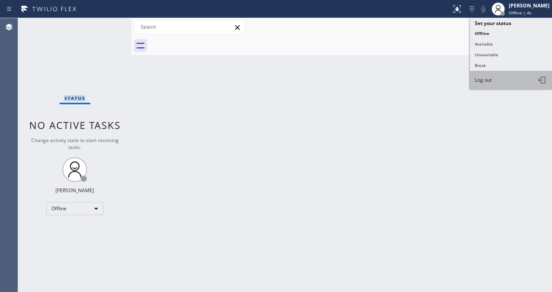
click at [481, 80] on span "Log out" at bounding box center [482, 79] width 17 height 7
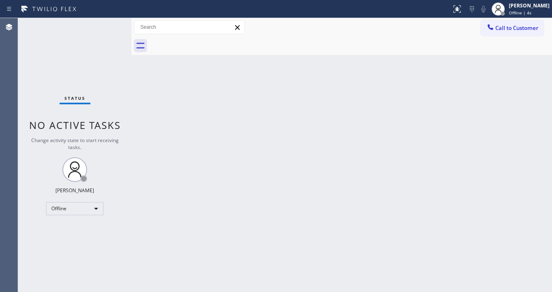
click at [307, 183] on div "Back to Dashboard Change Sender ID Customers Technicians Select a contact Outbo…" at bounding box center [341, 155] width 420 height 274
